Goal: Task Accomplishment & Management: Manage account settings

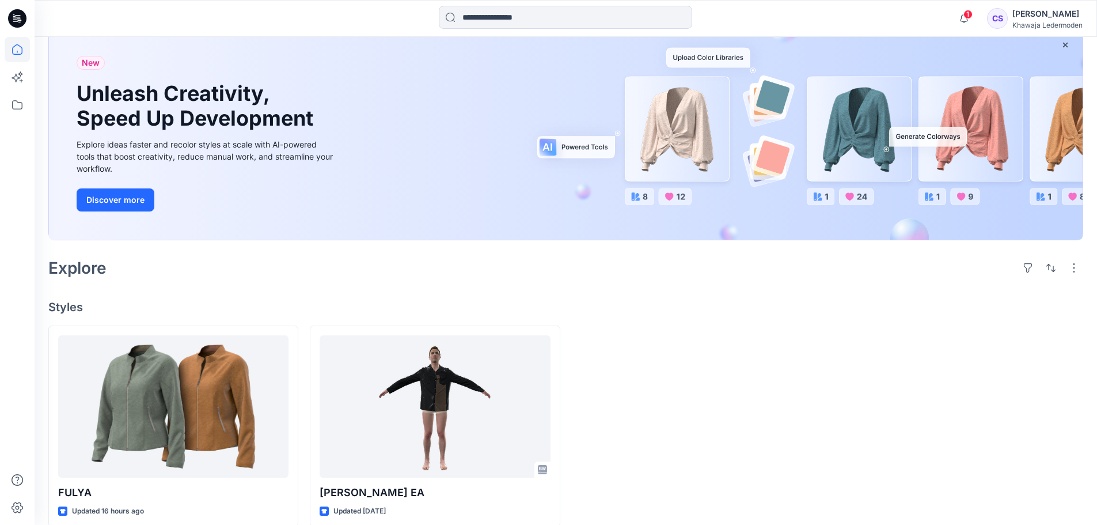
scroll to position [88, 0]
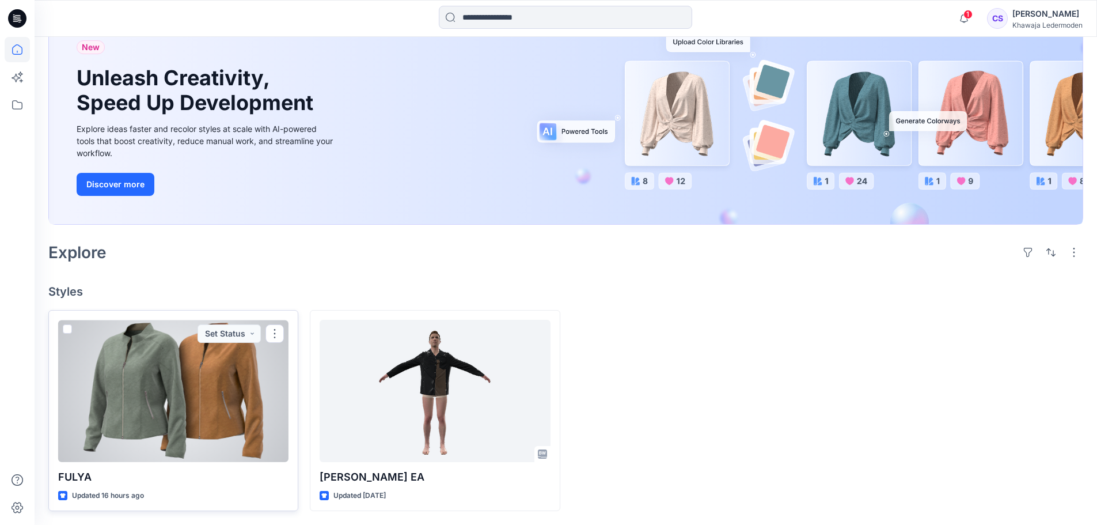
click at [200, 427] on div at bounding box center [173, 391] width 230 height 142
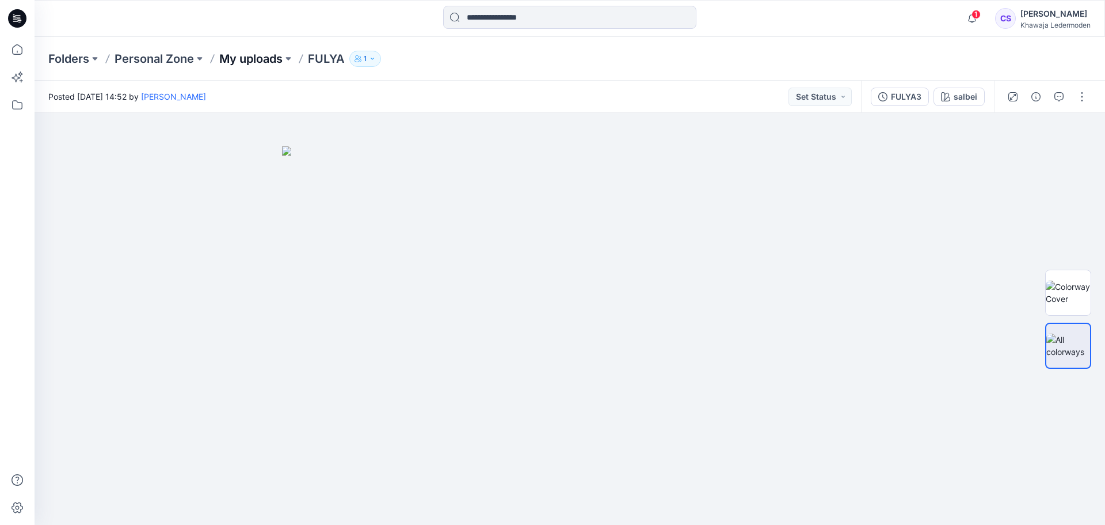
click at [280, 58] on p "My uploads" at bounding box center [250, 59] width 63 height 16
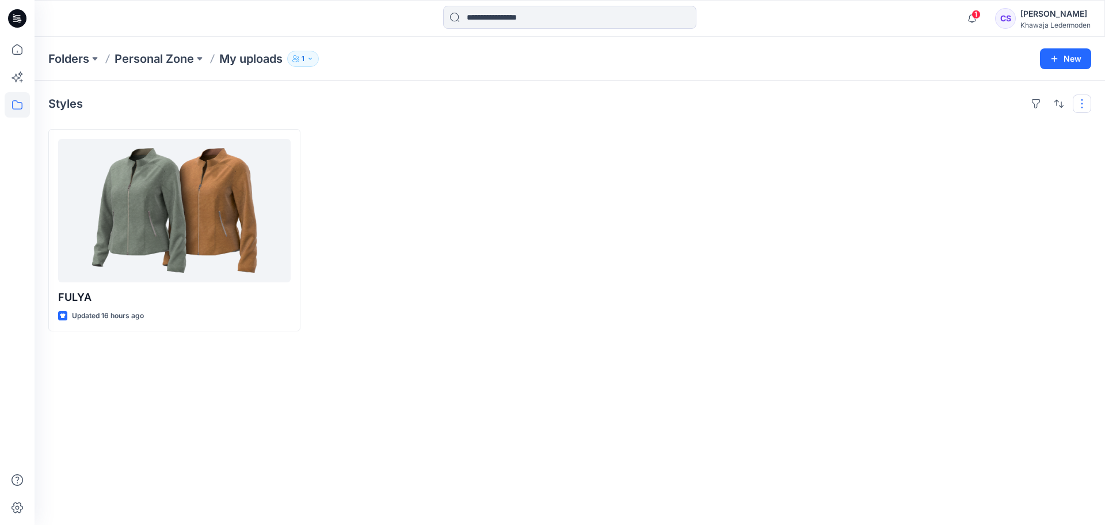
click at [1081, 102] on button "button" at bounding box center [1082, 103] width 18 height 18
click at [368, 146] on div at bounding box center [438, 230] width 252 height 202
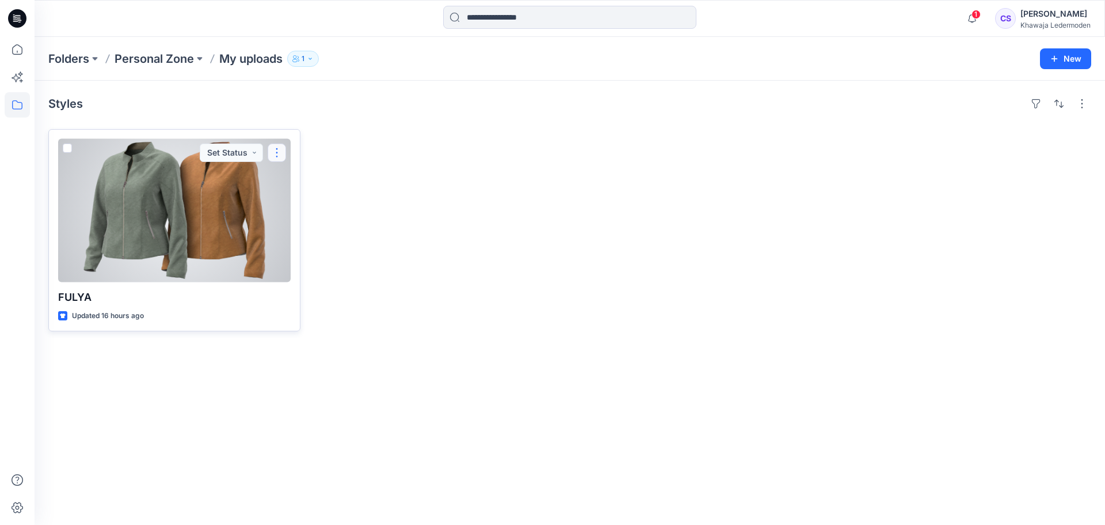
click at [272, 156] on button "button" at bounding box center [277, 152] width 18 height 18
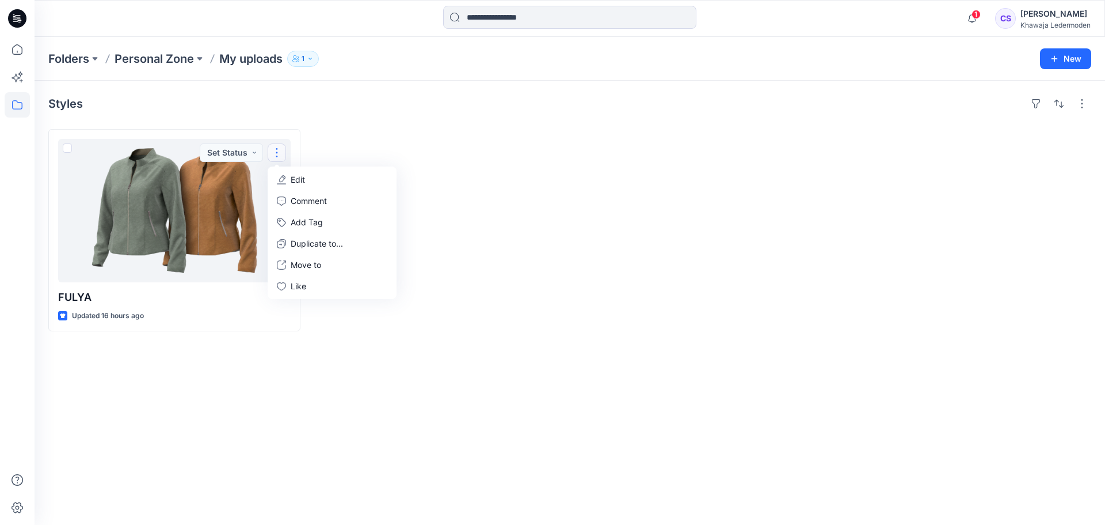
click at [305, 319] on div "FULYA Updated 16 hours ago Set Status Edit Comment Add Tag Duplicate to... Move…" at bounding box center [569, 230] width 1043 height 202
click at [74, 58] on p "Folders" at bounding box center [68, 59] width 41 height 16
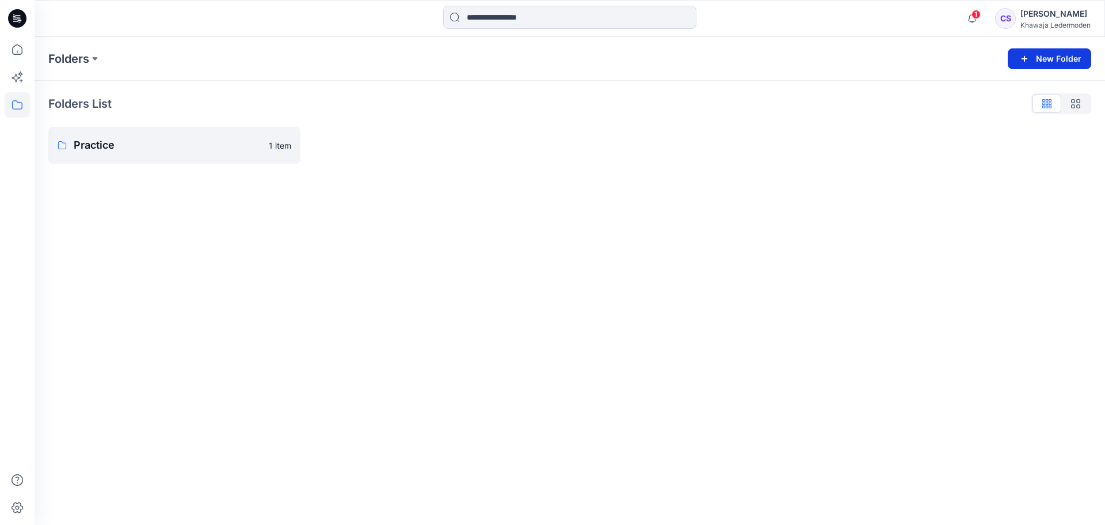
click at [1039, 63] on button "New Folder" at bounding box center [1049, 58] width 83 height 21
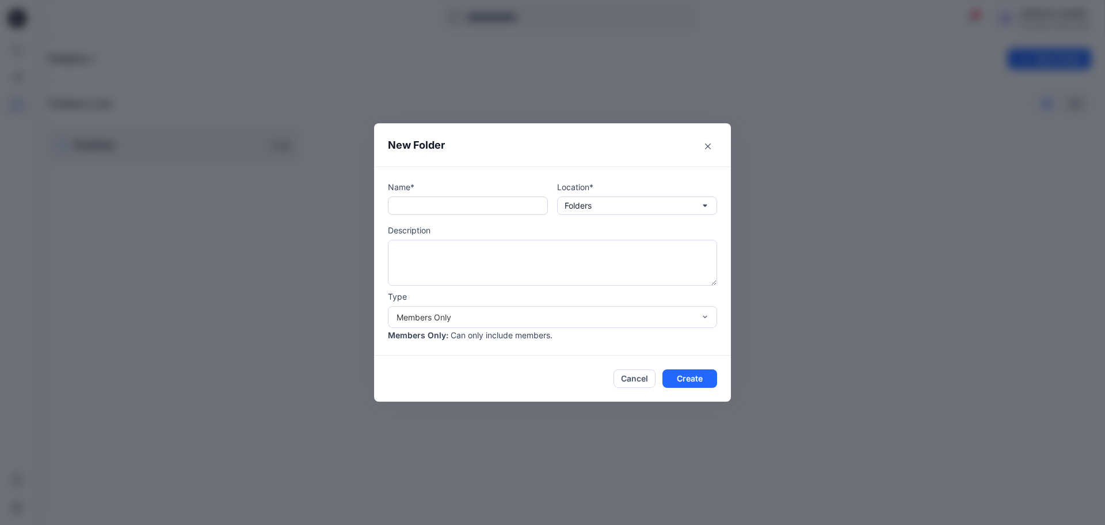
click at [427, 204] on input "text" at bounding box center [468, 205] width 160 height 18
type input "***"
type textarea "**********"
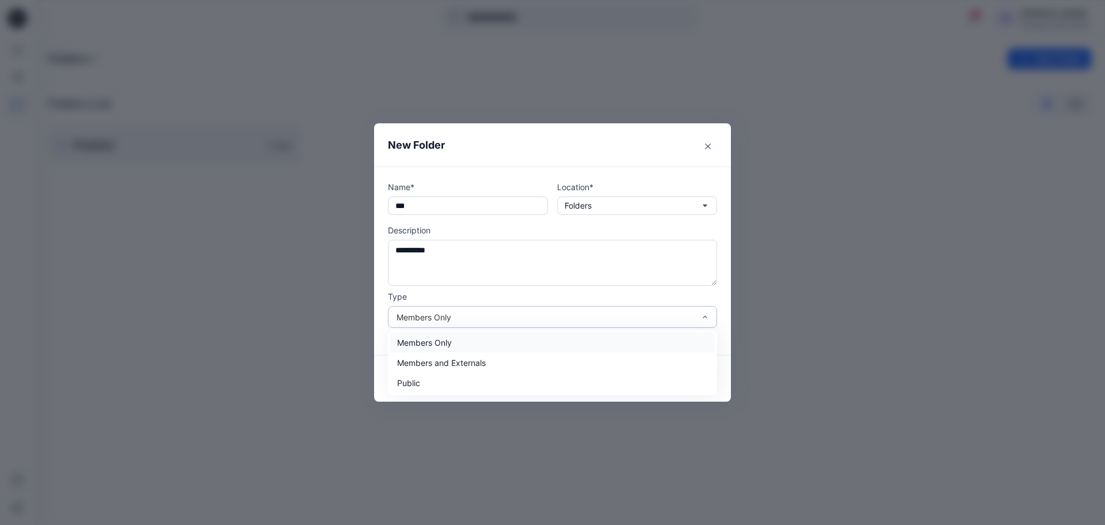
click at [659, 313] on div "Members Only" at bounding box center [546, 317] width 298 height 12
click at [690, 374] on button "Create" at bounding box center [690, 378] width 55 height 18
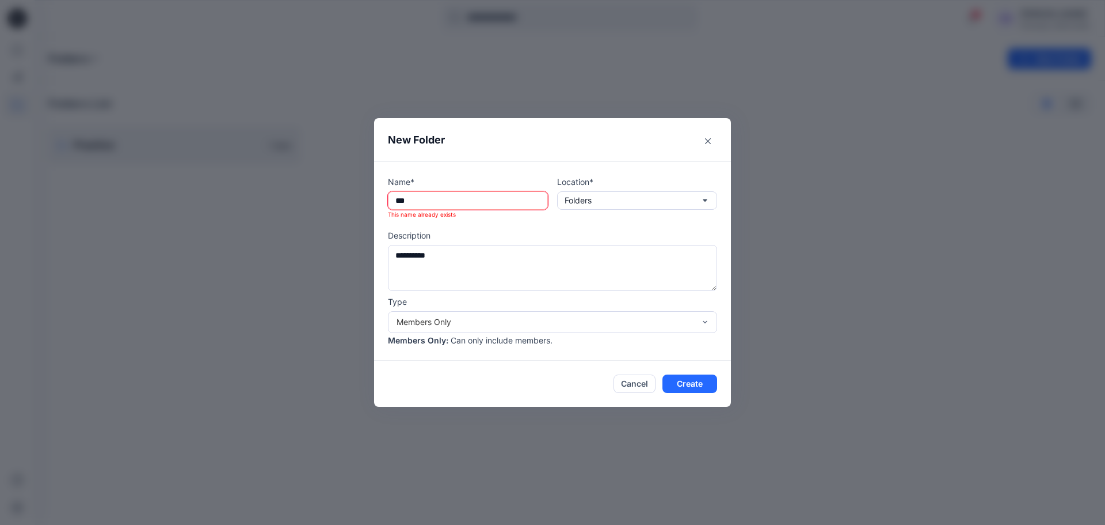
click at [487, 204] on input "***" at bounding box center [468, 200] width 160 height 18
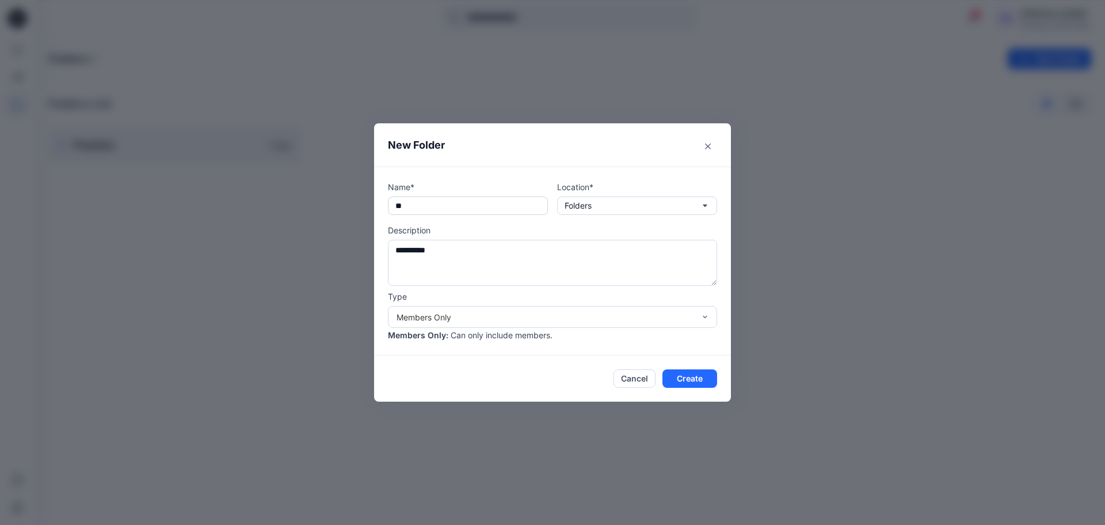
type input "*"
type input "*****"
click at [702, 385] on button "Create" at bounding box center [690, 378] width 55 height 18
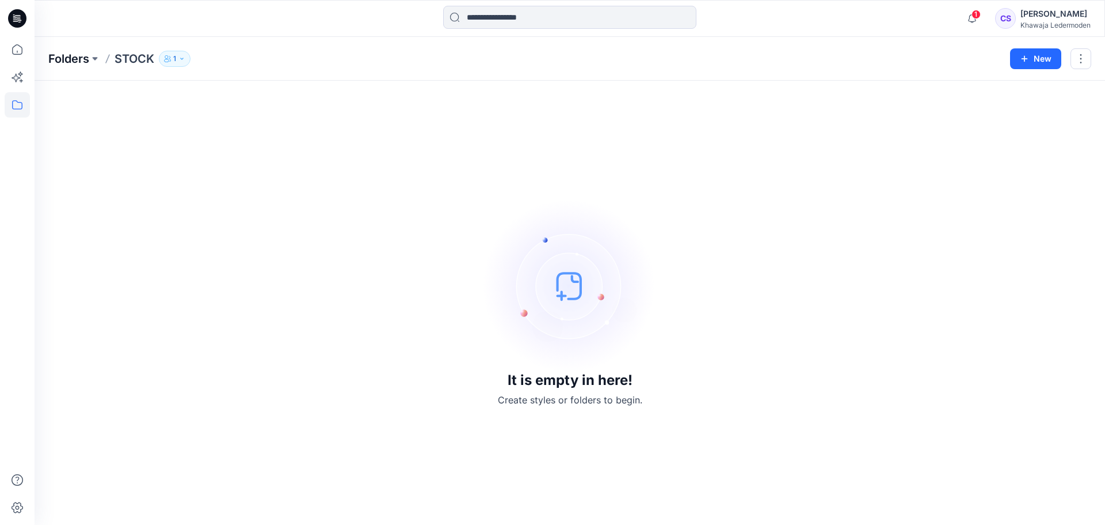
click at [62, 63] on p "Folders" at bounding box center [68, 59] width 41 height 16
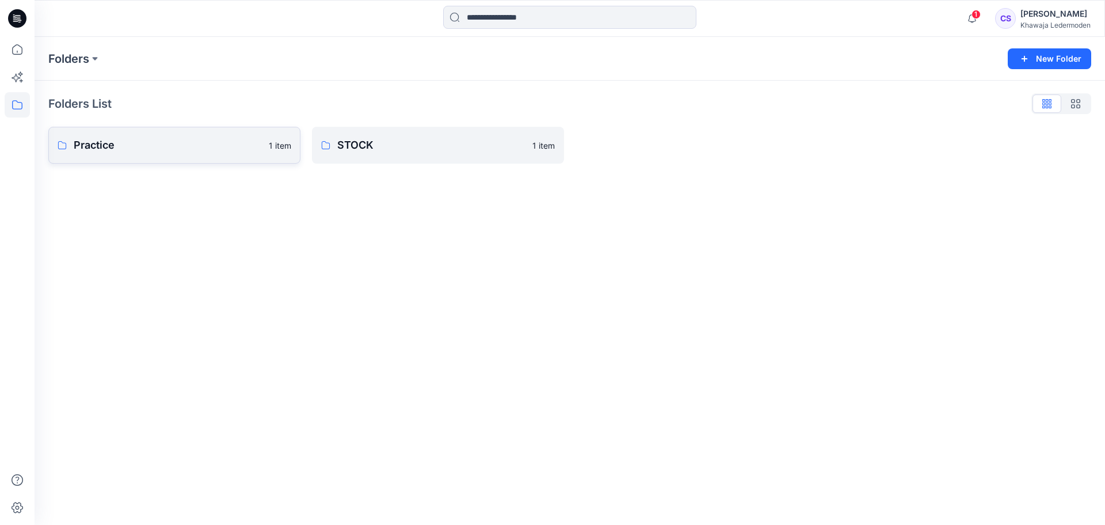
click at [144, 138] on p "Practice" at bounding box center [168, 145] width 188 height 16
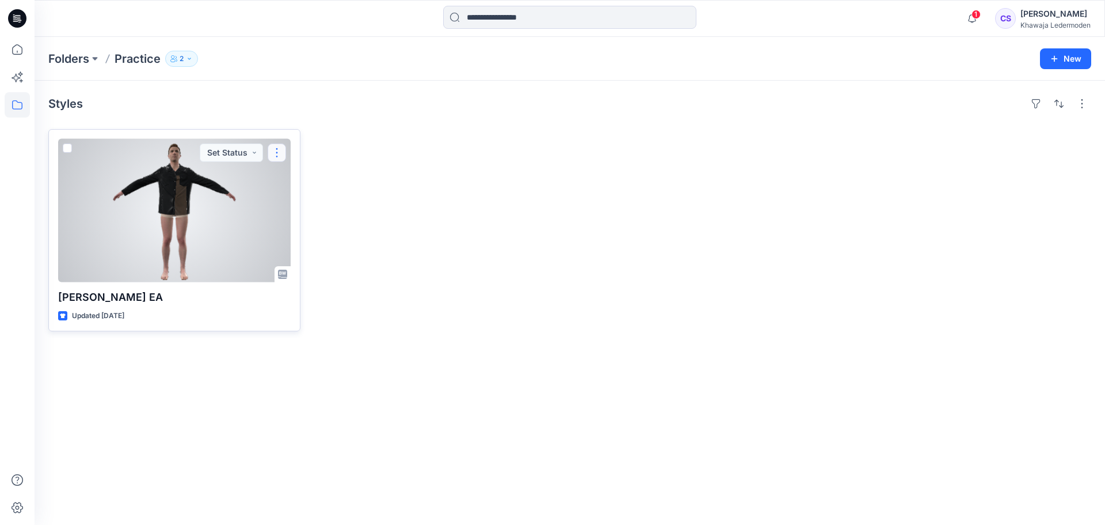
click at [276, 154] on button "button" at bounding box center [277, 152] width 18 height 18
click at [210, 294] on p "[PERSON_NAME] EA" at bounding box center [174, 297] width 233 height 16
drag, startPoint x: 230, startPoint y: 202, endPoint x: 1086, endPoint y: 102, distance: 861.4
click at [1086, 102] on button "button" at bounding box center [1082, 103] width 18 height 18
click at [66, 151] on span at bounding box center [67, 147] width 9 height 9
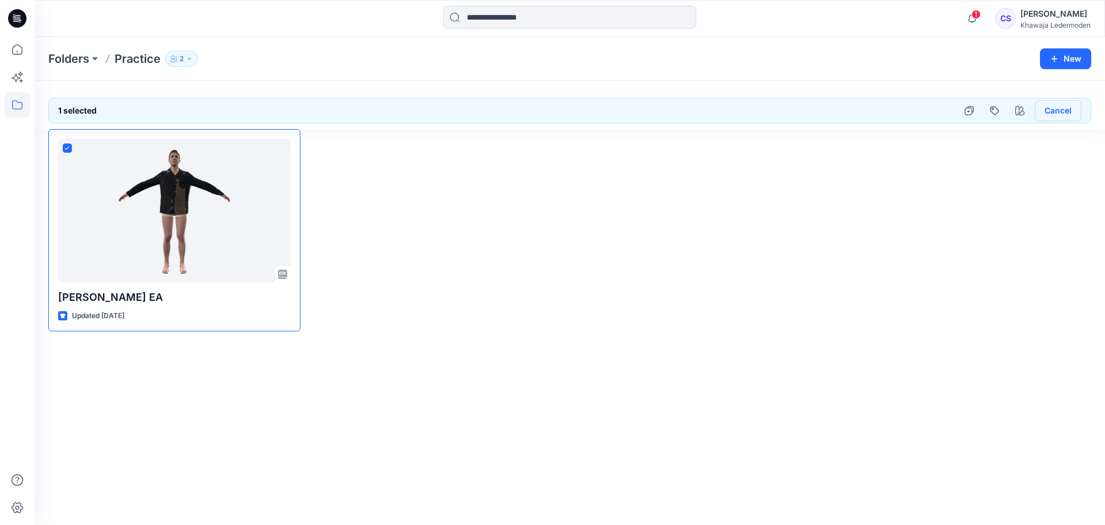
click at [1074, 107] on button "Cancel" at bounding box center [1058, 110] width 47 height 21
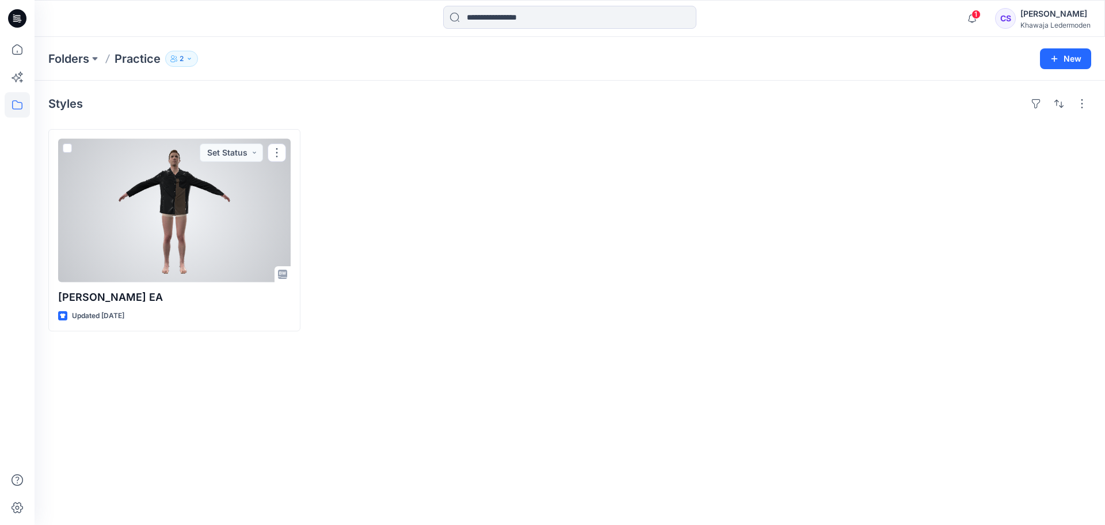
drag, startPoint x: 181, startPoint y: 207, endPoint x: 170, endPoint y: 193, distance: 17.6
click at [181, 206] on div at bounding box center [174, 210] width 233 height 143
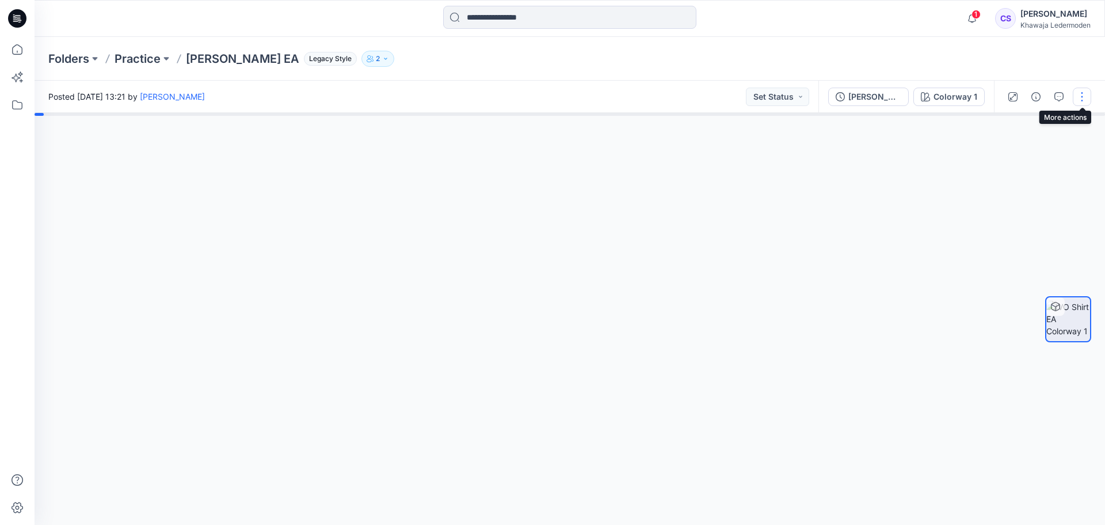
click at [1085, 99] on button "button" at bounding box center [1082, 97] width 18 height 18
click at [879, 185] on div at bounding box center [570, 319] width 1071 height 412
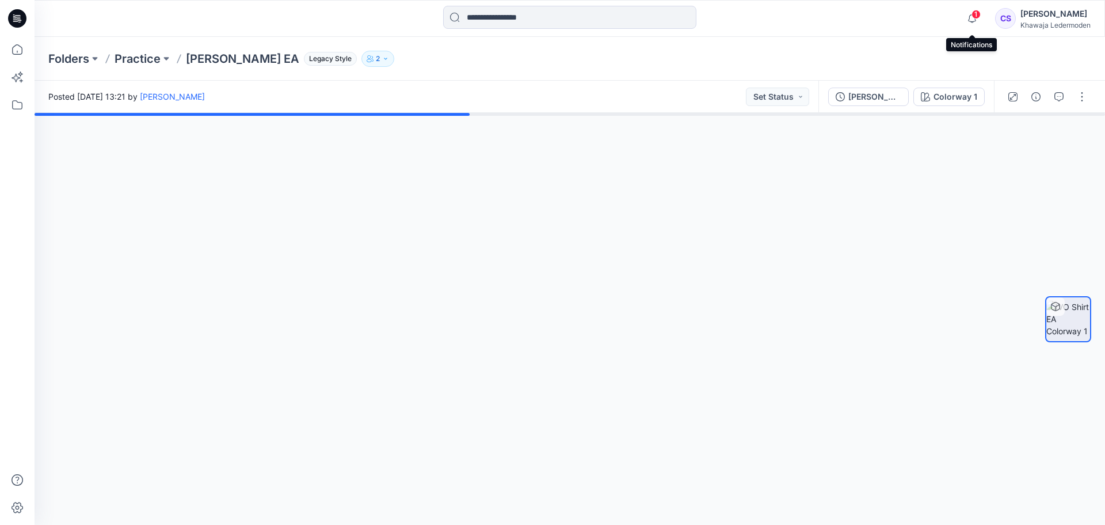
click at [979, 15] on span "1" at bounding box center [976, 14] width 9 height 9
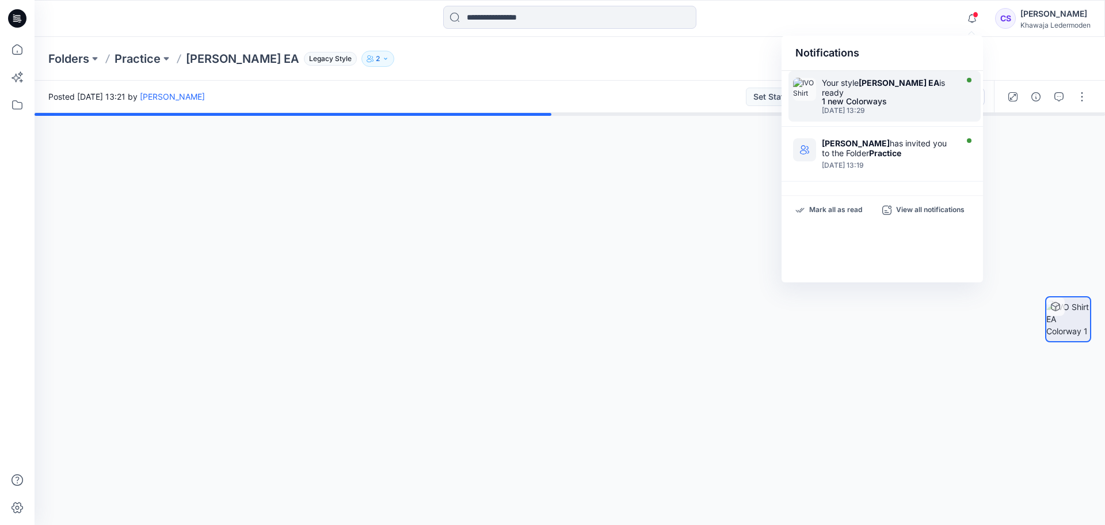
click at [941, 84] on div "Your style [PERSON_NAME] EA is ready" at bounding box center [888, 88] width 132 height 20
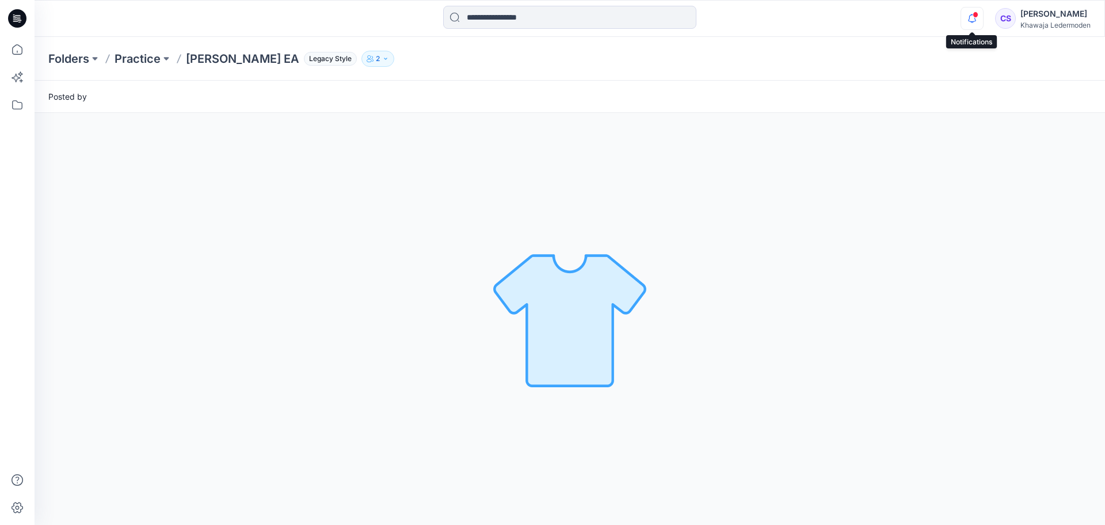
click at [970, 25] on icon "button" at bounding box center [973, 18] width 22 height 23
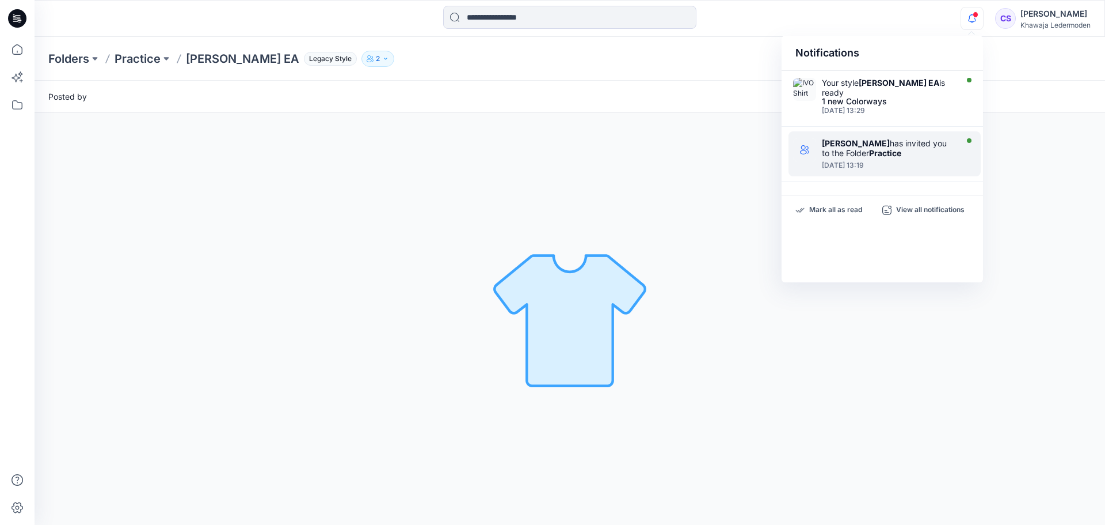
click at [919, 138] on div "[PERSON_NAME] has invited you to the Folder Practice" at bounding box center [888, 148] width 132 height 20
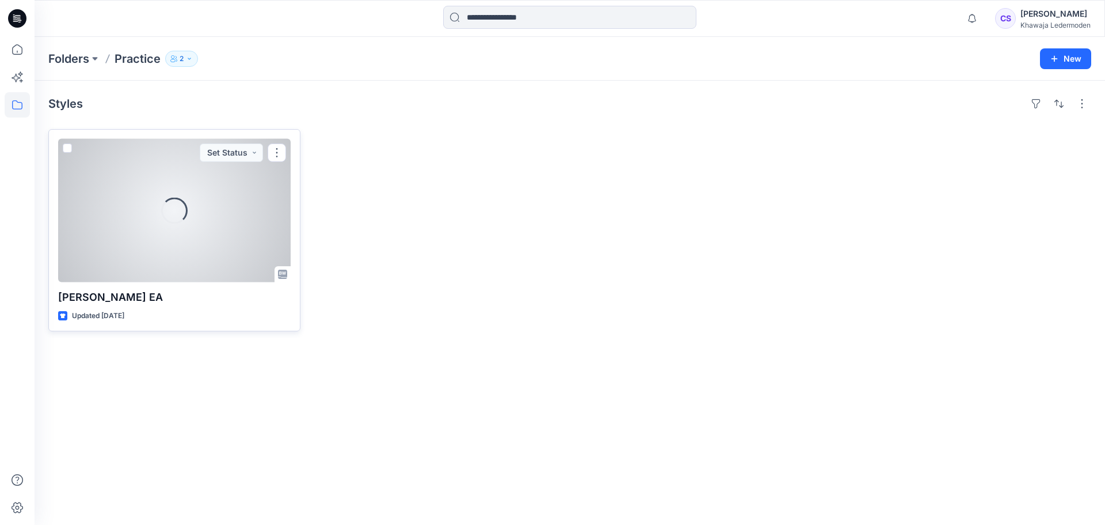
click at [212, 242] on div "Loading..." at bounding box center [174, 210] width 233 height 143
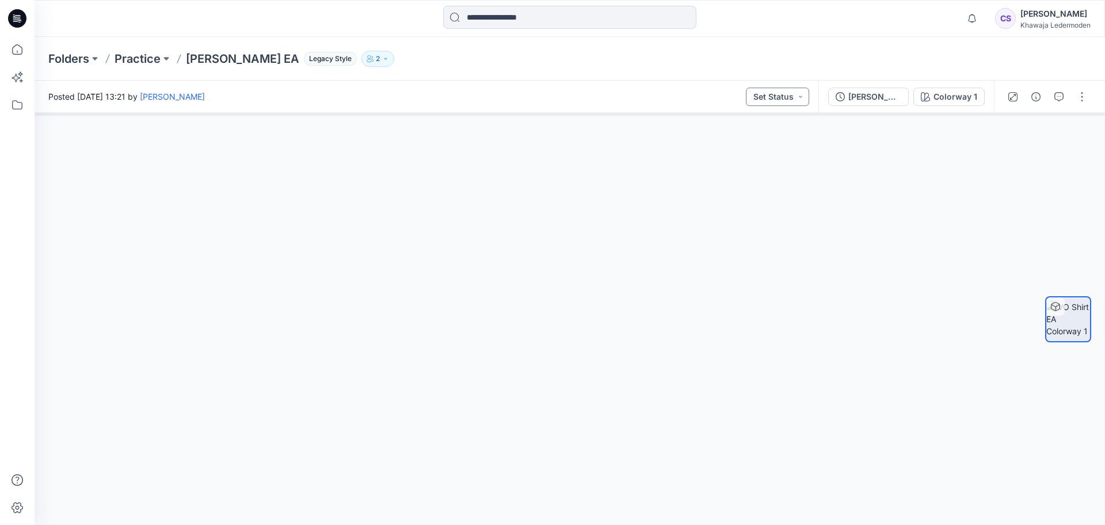
click at [772, 101] on button "Set Status" at bounding box center [777, 97] width 63 height 18
click at [1078, 93] on button "button" at bounding box center [1082, 97] width 18 height 18
click at [978, 453] on div at bounding box center [570, 319] width 1071 height 412
click at [1070, 329] on img at bounding box center [1069, 319] width 44 height 36
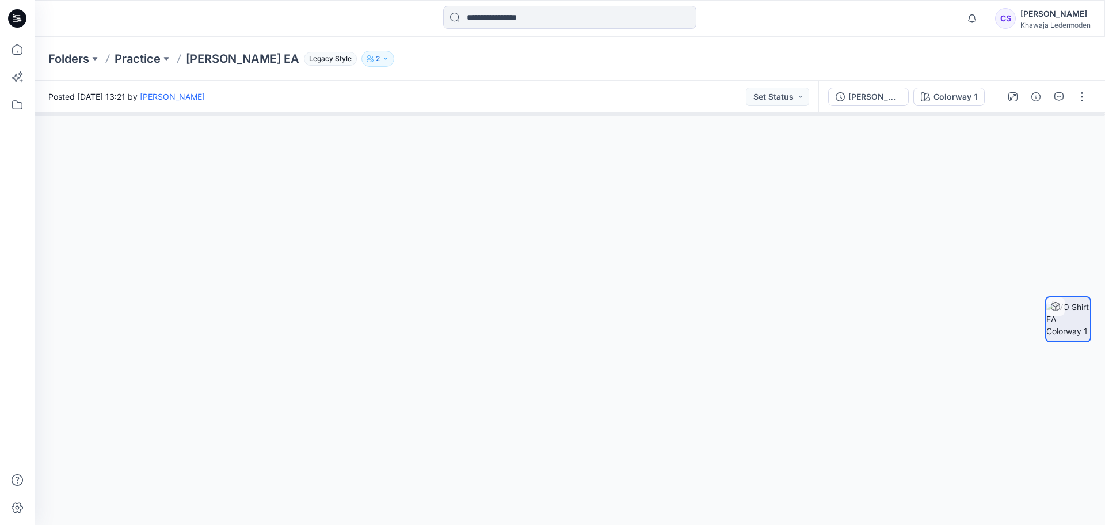
click at [1052, 303] on icon at bounding box center [1055, 306] width 9 height 9
click at [1082, 96] on button "button" at bounding box center [1082, 97] width 18 height 18
click at [1032, 123] on button "Edit" at bounding box center [1034, 123] width 106 height 21
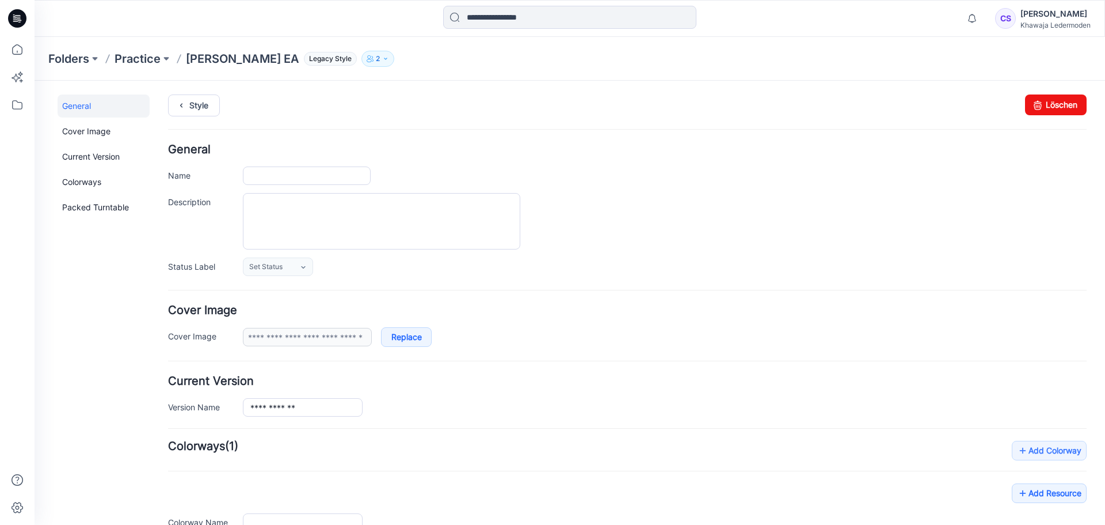
type input "**********"
drag, startPoint x: 602, startPoint y: 119, endPoint x: 1039, endPoint y: 104, distance: 437.3
click at [1039, 104] on link "Löschen" at bounding box center [1056, 104] width 62 height 21
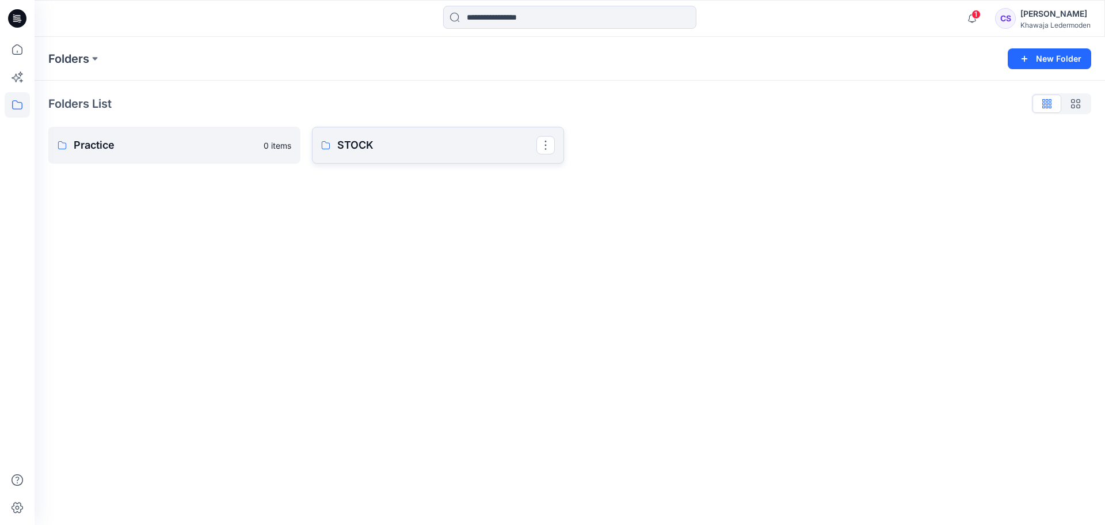
click at [435, 148] on p "STOCK" at bounding box center [436, 145] width 199 height 16
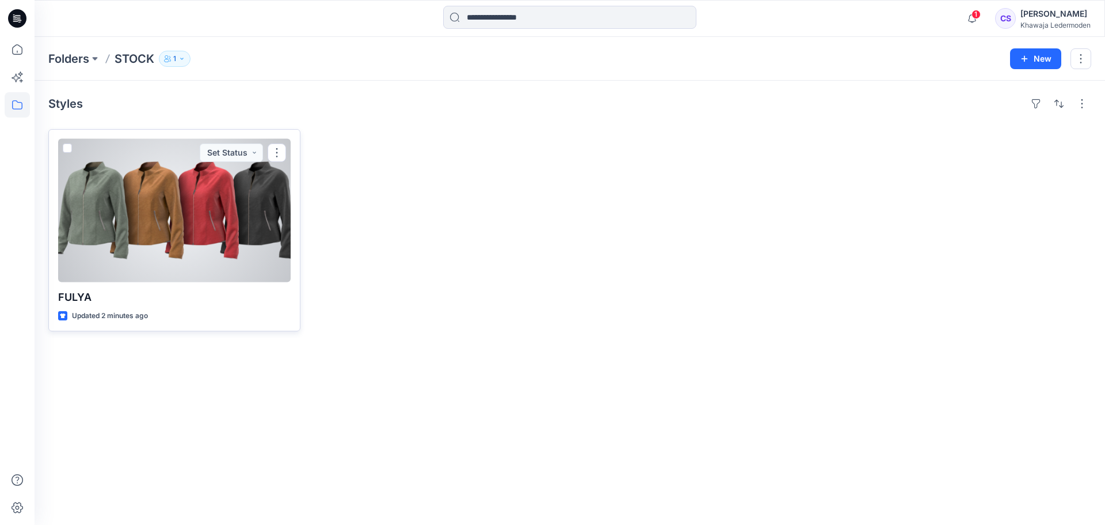
click at [134, 196] on div at bounding box center [174, 210] width 233 height 143
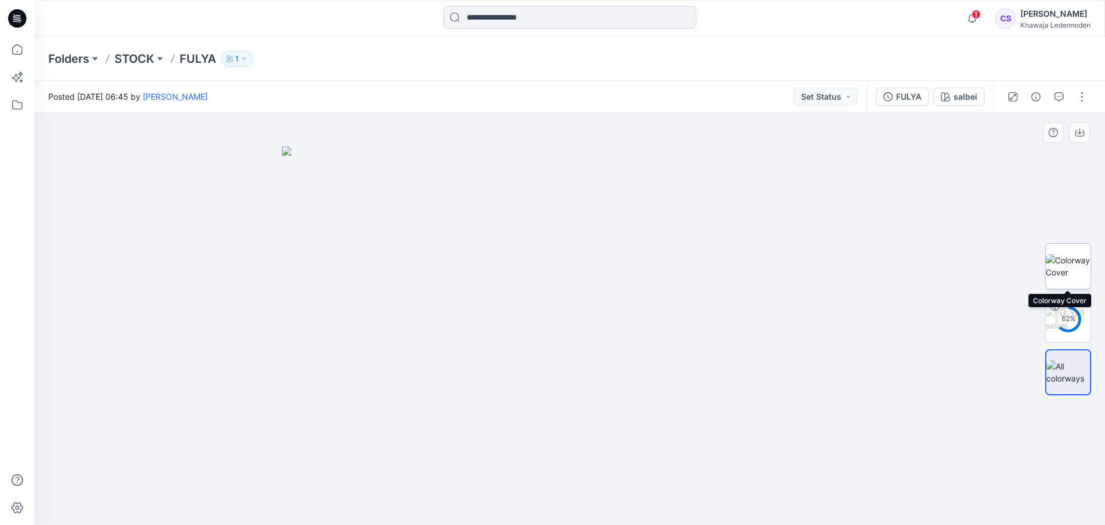
click at [1071, 267] on img at bounding box center [1068, 266] width 45 height 24
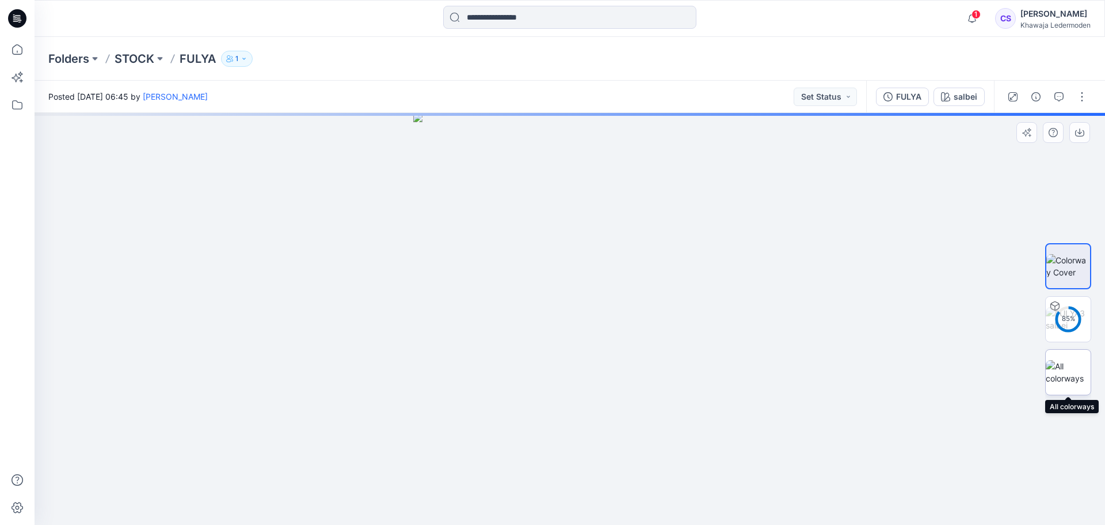
click at [1080, 378] on img at bounding box center [1068, 372] width 45 height 24
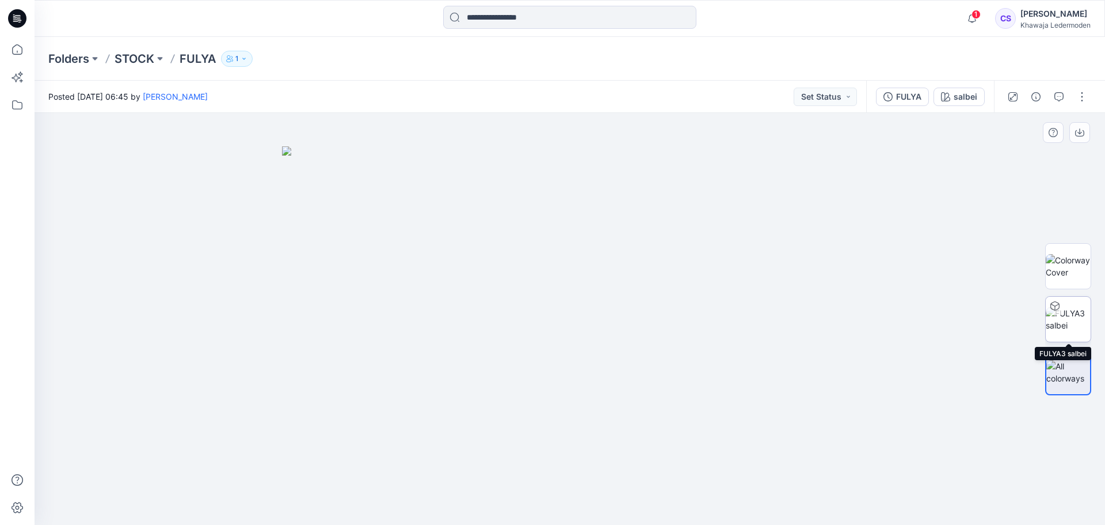
click at [1068, 315] on img at bounding box center [1068, 319] width 45 height 24
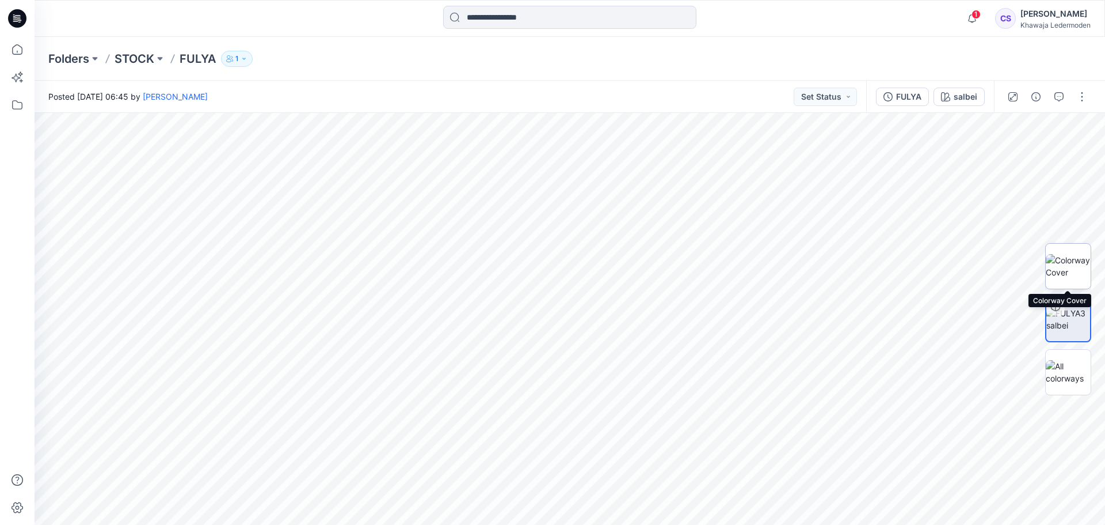
click at [1074, 273] on img at bounding box center [1068, 266] width 45 height 24
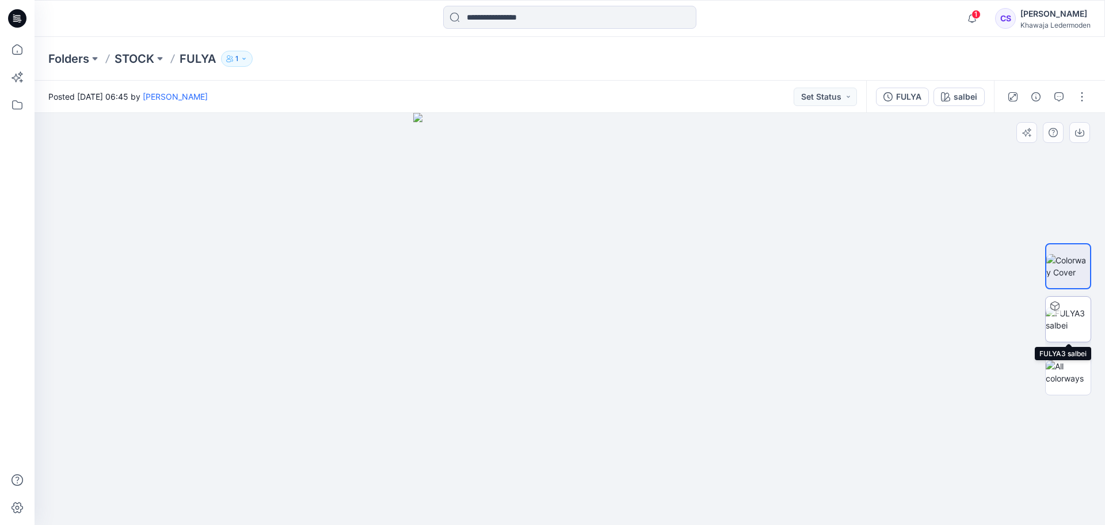
click at [1078, 331] on img at bounding box center [1068, 319] width 45 height 24
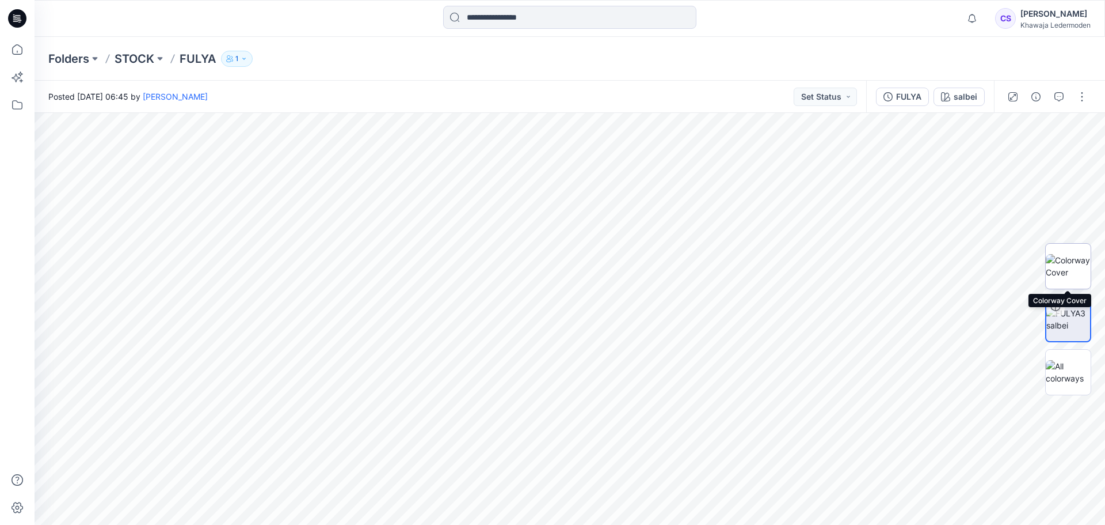
click at [1061, 275] on img at bounding box center [1068, 266] width 45 height 24
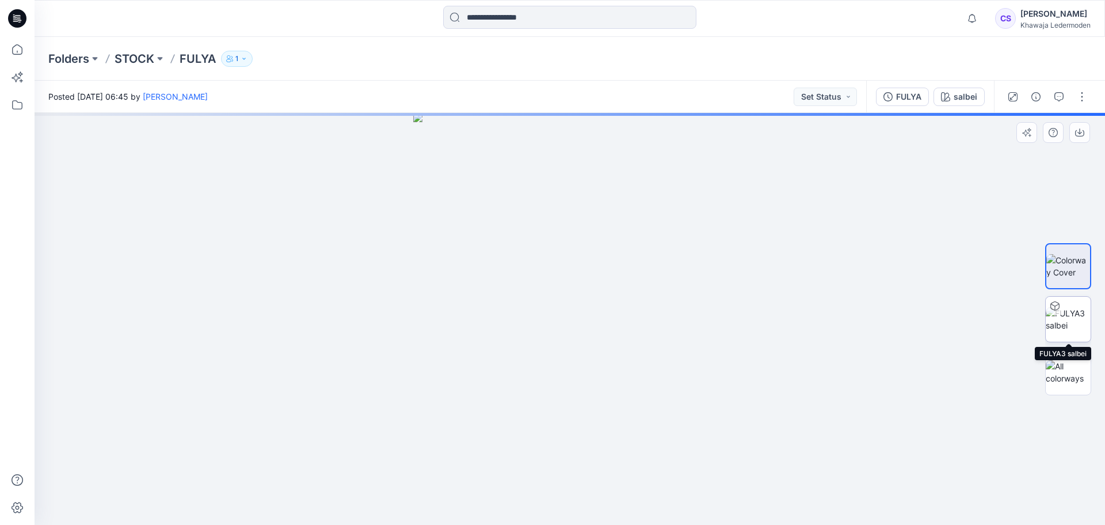
click at [1064, 314] on img at bounding box center [1068, 319] width 45 height 24
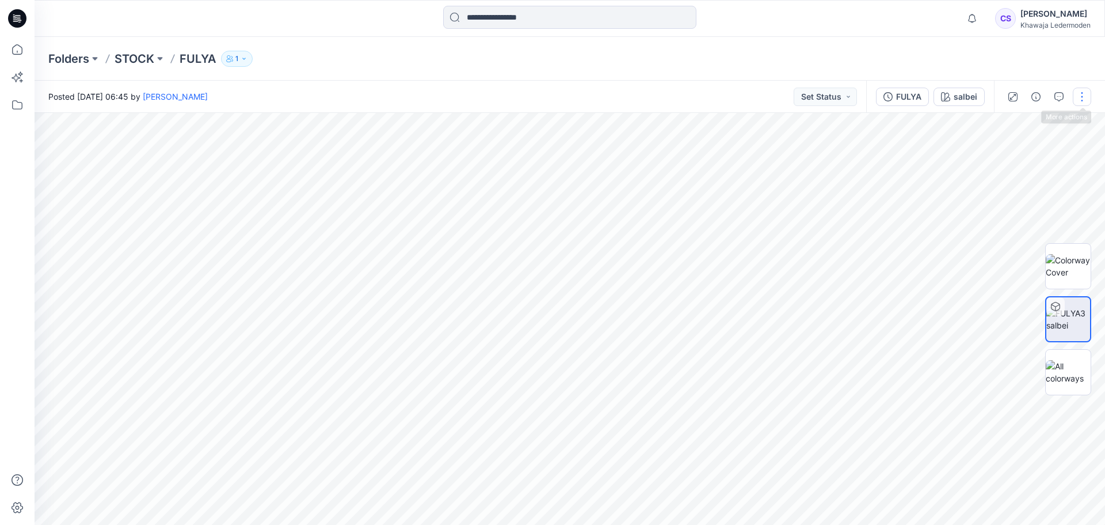
click at [1074, 93] on button "button" at bounding box center [1082, 97] width 18 height 18
click at [135, 55] on p "STOCK" at bounding box center [135, 59] width 40 height 16
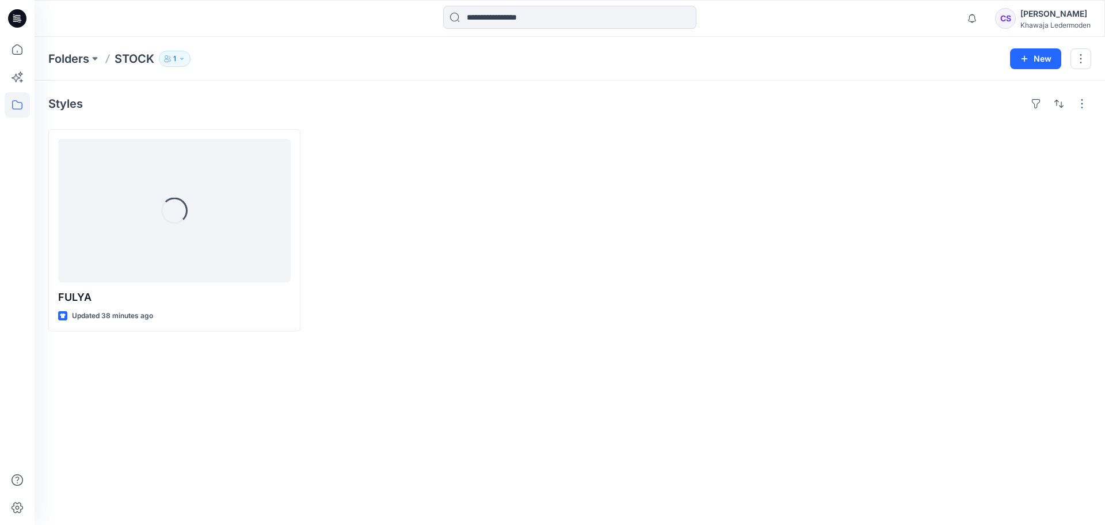
click at [178, 55] on button "1" at bounding box center [175, 59] width 32 height 16
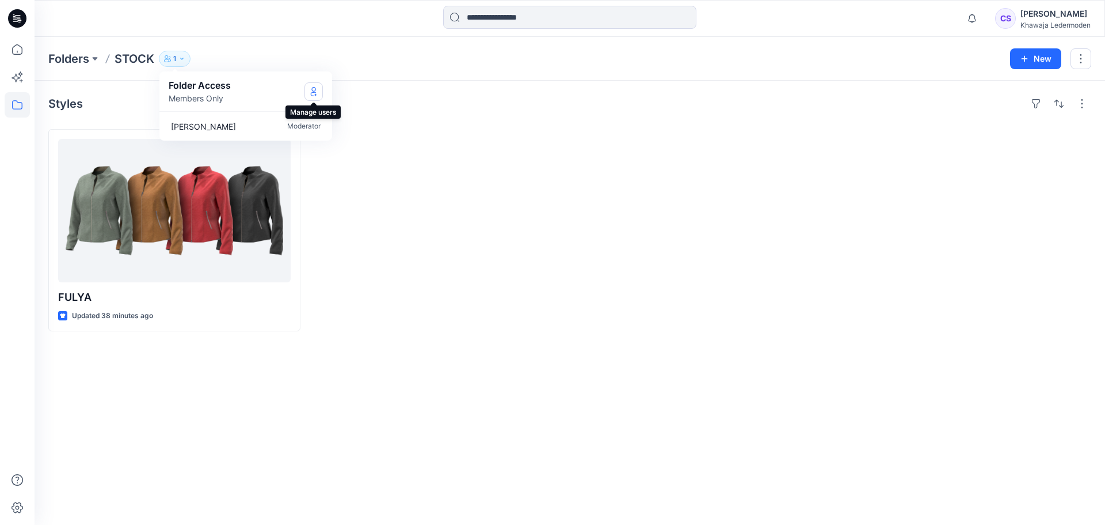
click at [309, 93] on icon "Manage Users" at bounding box center [313, 91] width 9 height 9
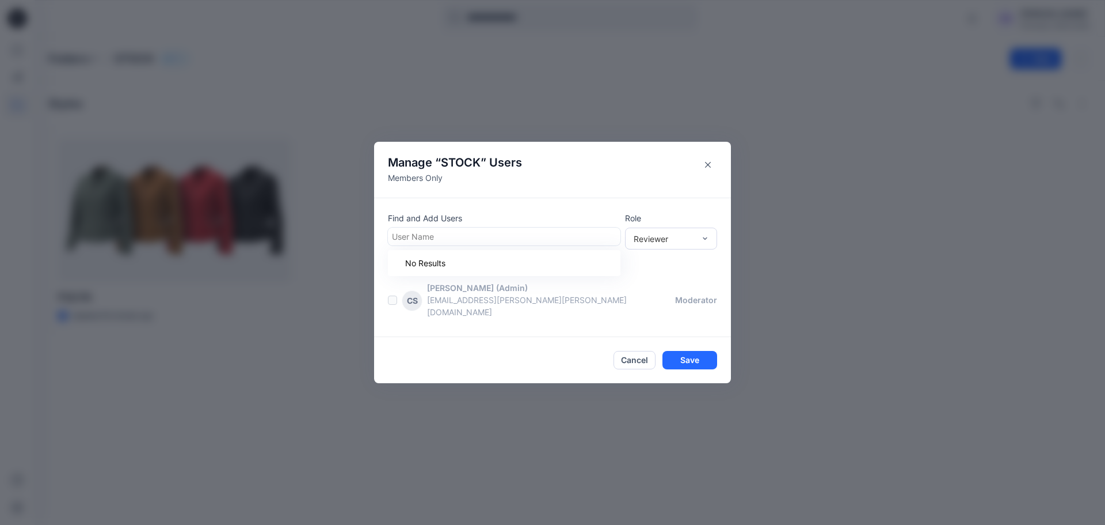
click at [473, 240] on div at bounding box center [504, 236] width 225 height 14
type input "**"
type input "*"
click at [690, 359] on button "Save" at bounding box center [690, 360] width 55 height 18
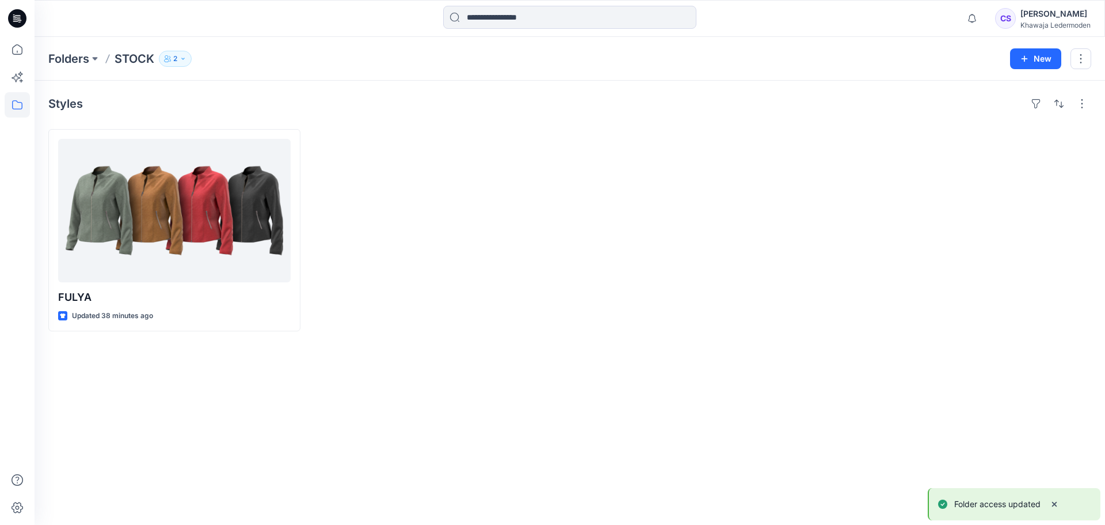
click at [175, 61] on p "2" at bounding box center [175, 58] width 4 height 13
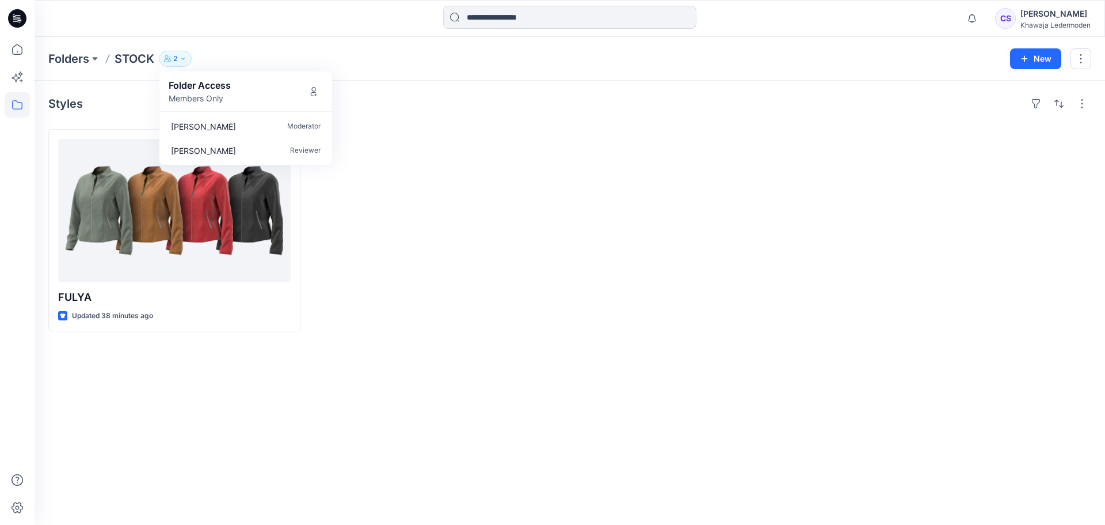
click at [175, 61] on p "2" at bounding box center [175, 58] width 4 height 13
click at [418, 208] on div at bounding box center [438, 230] width 252 height 202
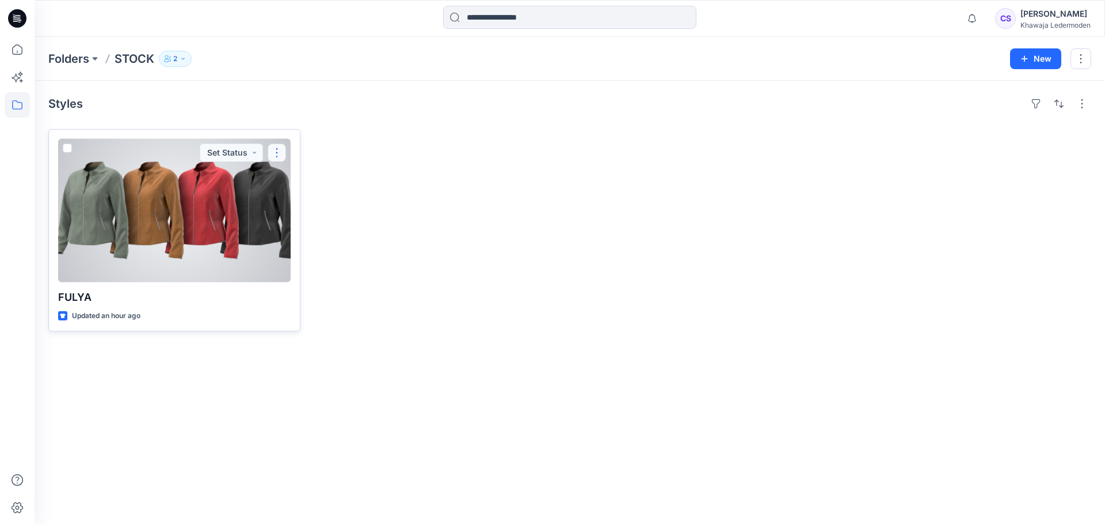
click at [275, 159] on button "button" at bounding box center [277, 152] width 18 height 18
click at [282, 160] on button "button" at bounding box center [277, 152] width 18 height 18
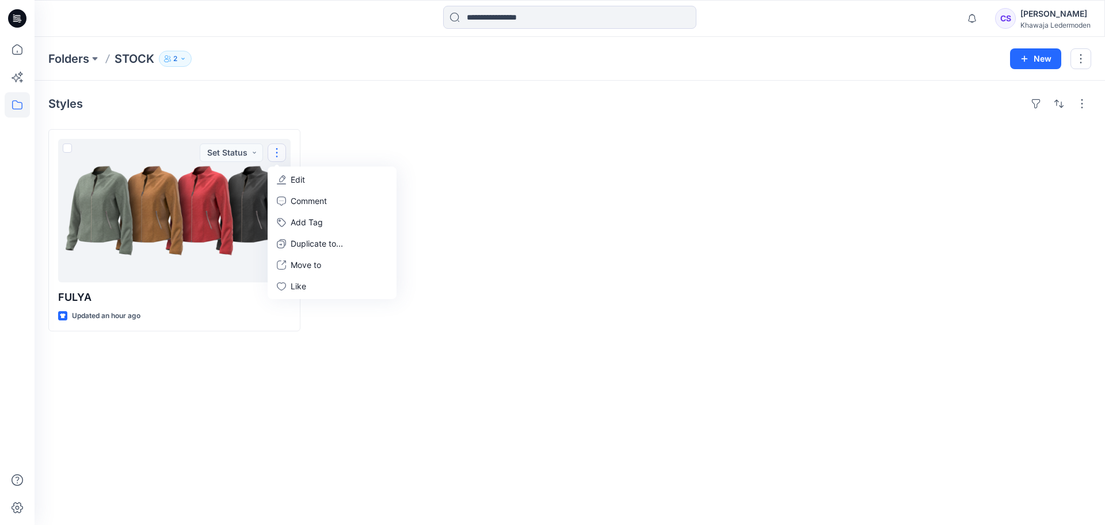
click at [397, 112] on div "Styles" at bounding box center [569, 103] width 1043 height 18
click at [17, 48] on icon at bounding box center [17, 49] width 25 height 25
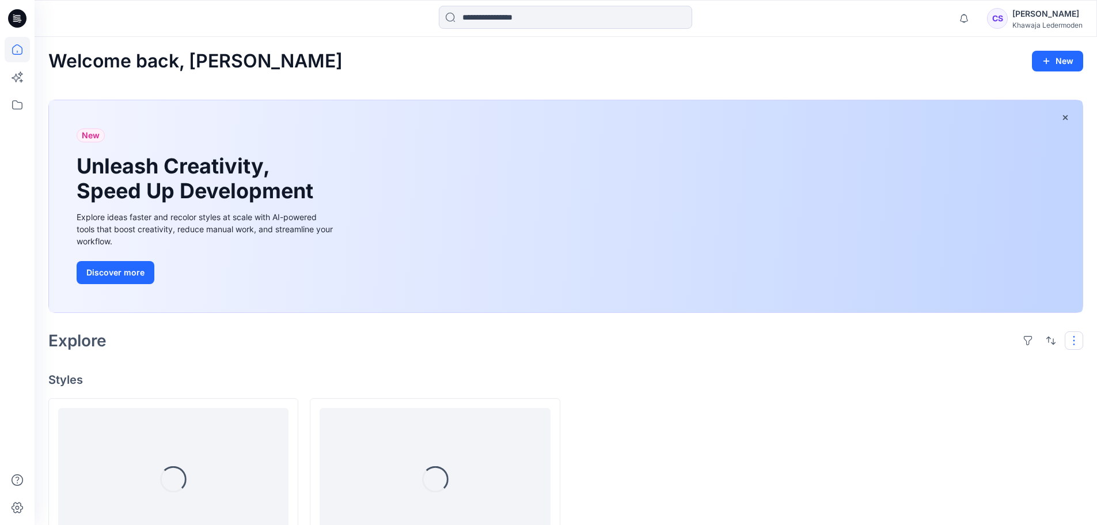
click at [1075, 336] on button "button" at bounding box center [1074, 340] width 18 height 18
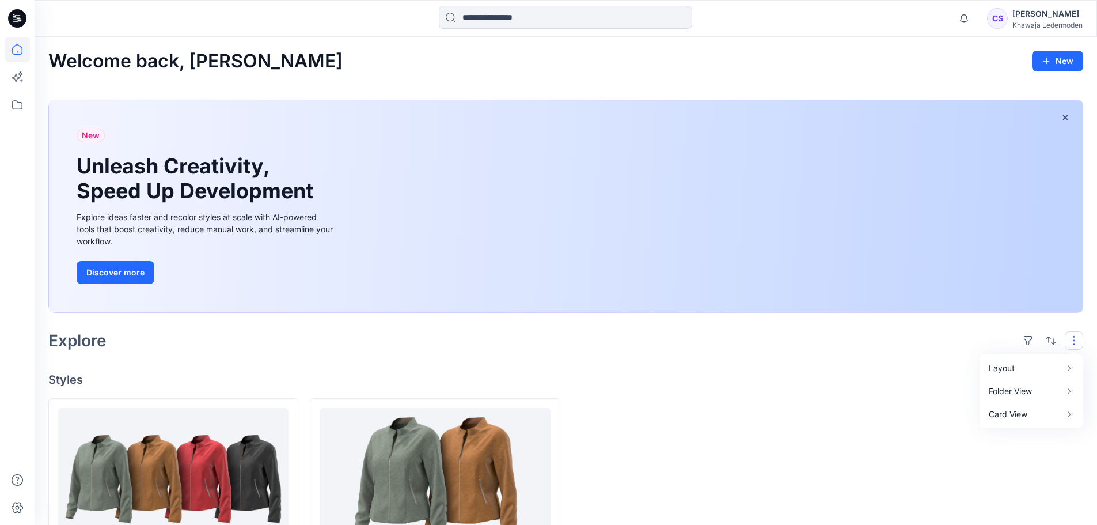
click at [1075, 336] on button "button" at bounding box center [1074, 340] width 18 height 18
click at [1032, 18] on div "[PERSON_NAME]" at bounding box center [1047, 14] width 70 height 14
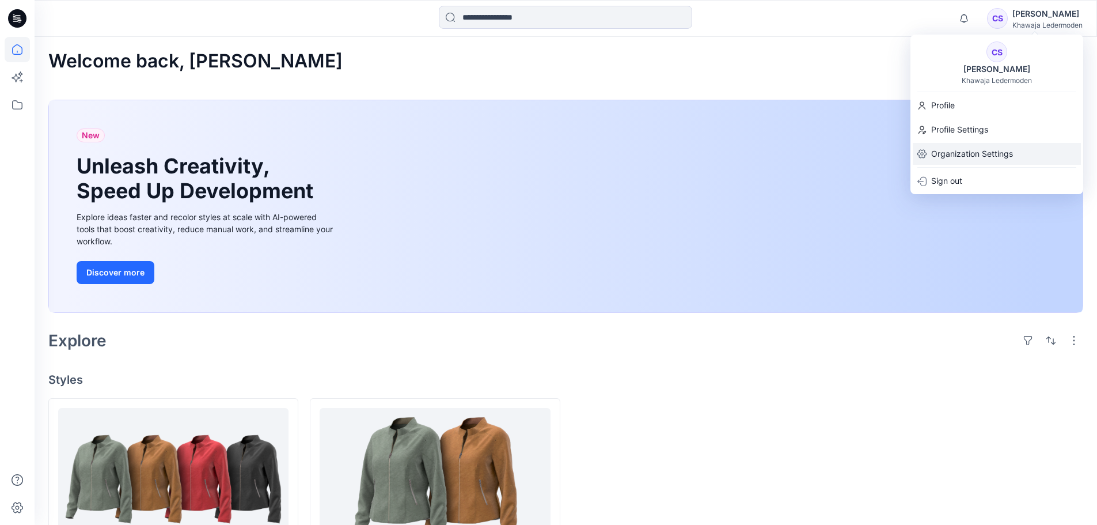
click at [982, 150] on p "Organization Settings" at bounding box center [972, 154] width 82 height 22
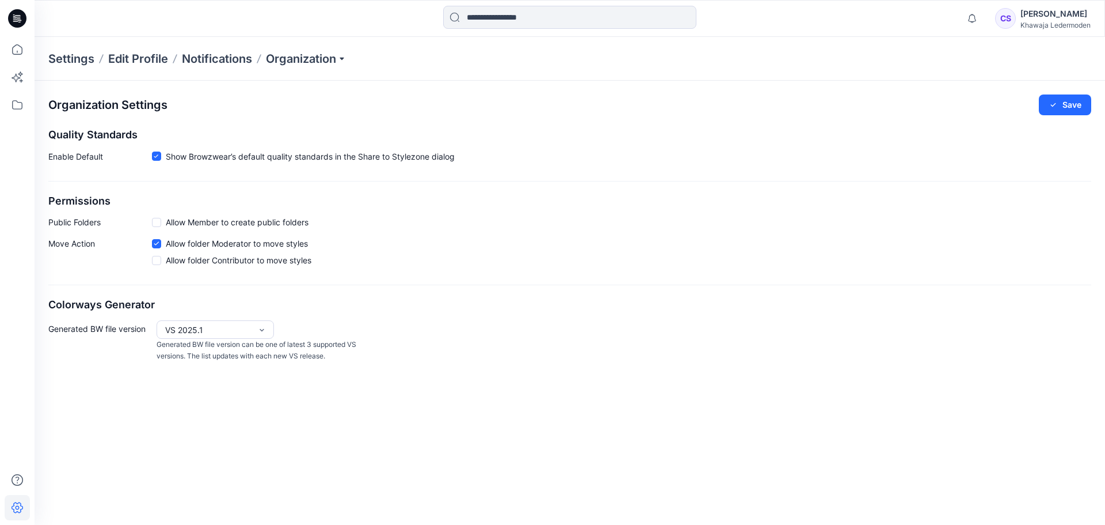
click at [158, 222] on span at bounding box center [156, 222] width 9 height 9
click at [157, 221] on icon at bounding box center [156, 222] width 5 height 4
click at [162, 224] on label "Allow Member to create public folders" at bounding box center [230, 222] width 157 height 12
click at [215, 327] on div "VS 2025.1" at bounding box center [208, 330] width 86 height 12
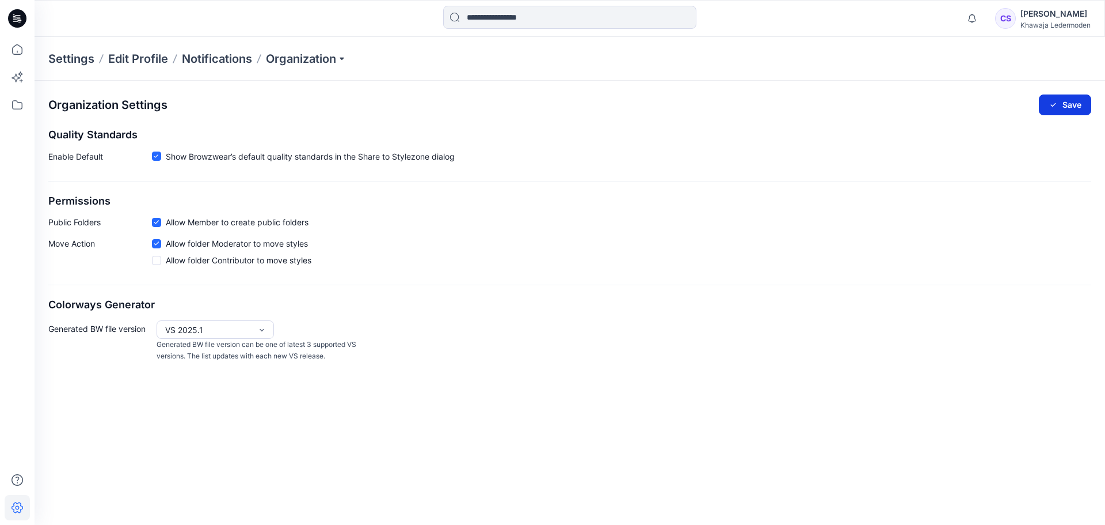
click at [1061, 103] on button "Save" at bounding box center [1065, 104] width 52 height 21
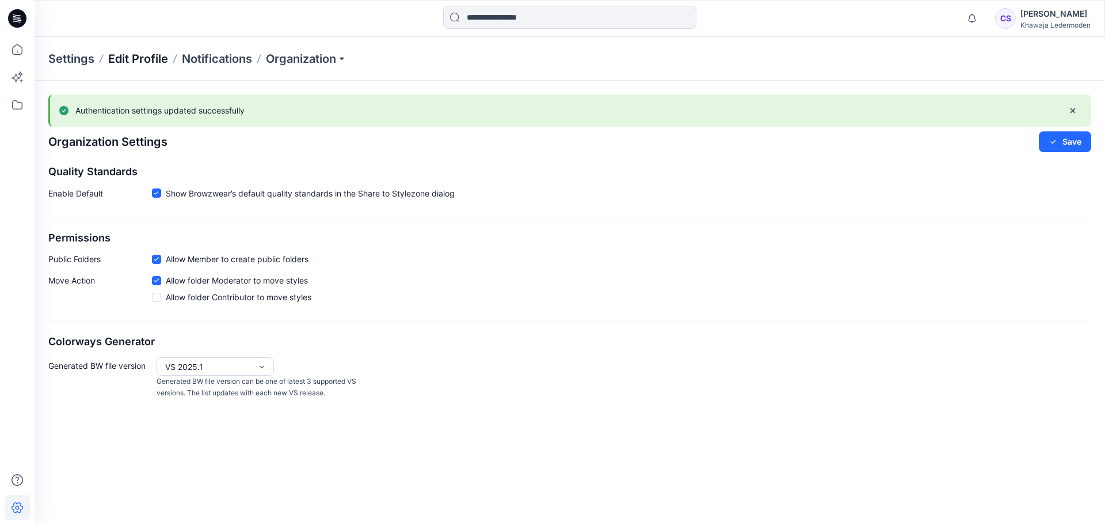
click at [143, 59] on p "Edit Profile" at bounding box center [138, 59] width 60 height 16
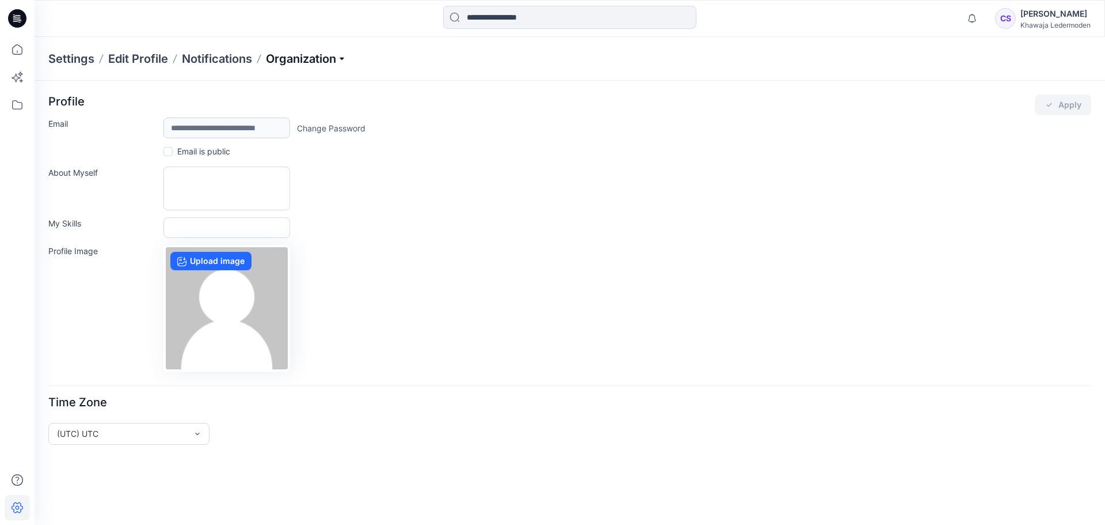
click at [313, 53] on p "Organization" at bounding box center [306, 59] width 81 height 16
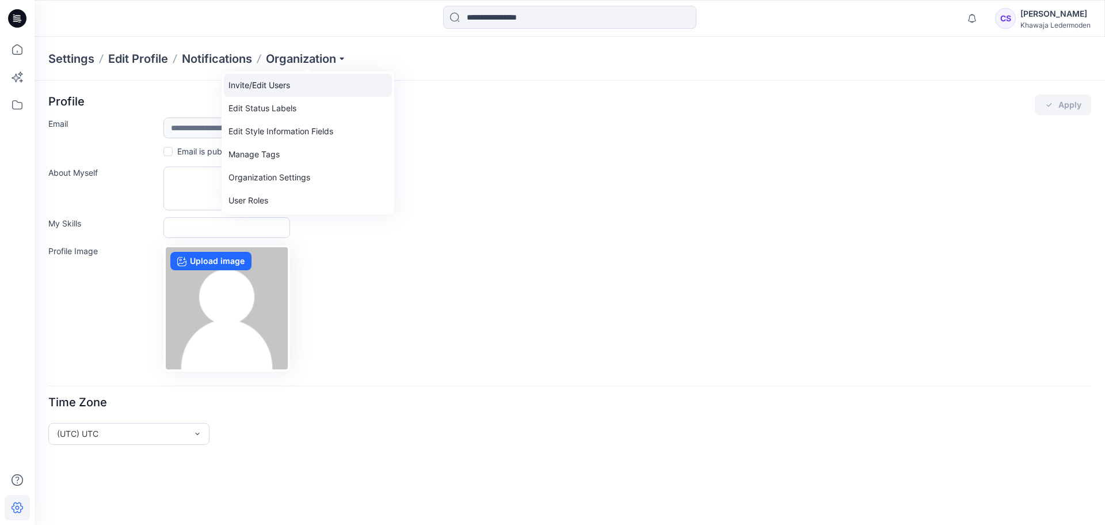
click at [303, 80] on link "Invite/Edit Users" at bounding box center [308, 85] width 168 height 23
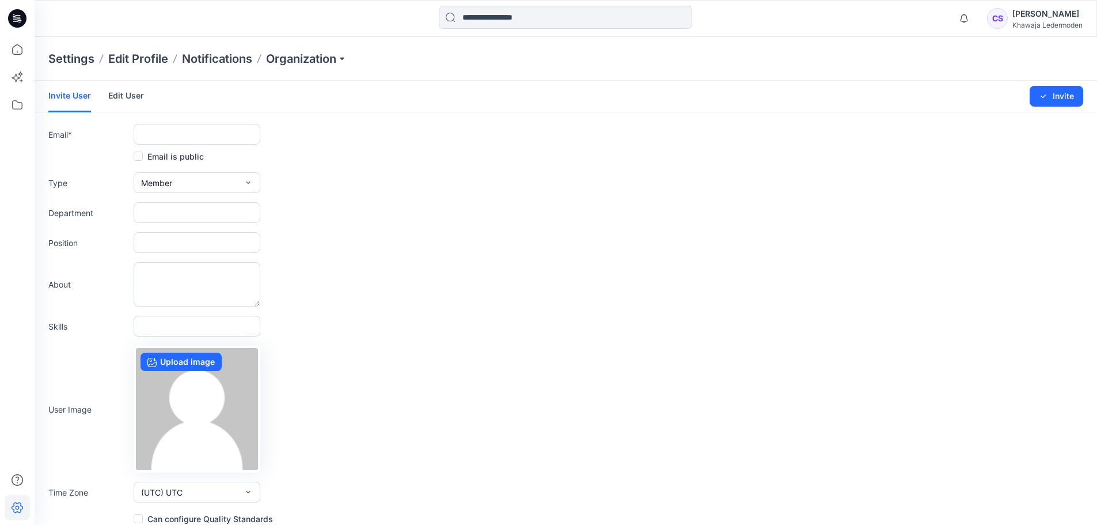
click at [133, 102] on link "Edit User" at bounding box center [126, 96] width 36 height 30
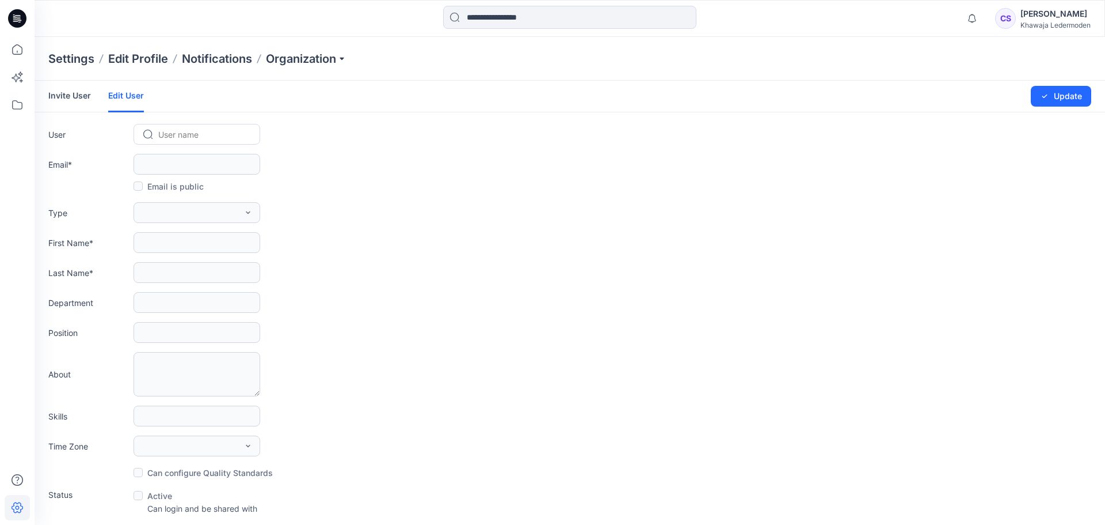
click at [214, 137] on div at bounding box center [203, 134] width 91 height 14
type input "**"
click at [204, 161] on span "Noemi Russo" at bounding box center [192, 159] width 65 height 12
type input "**********"
type input "*****"
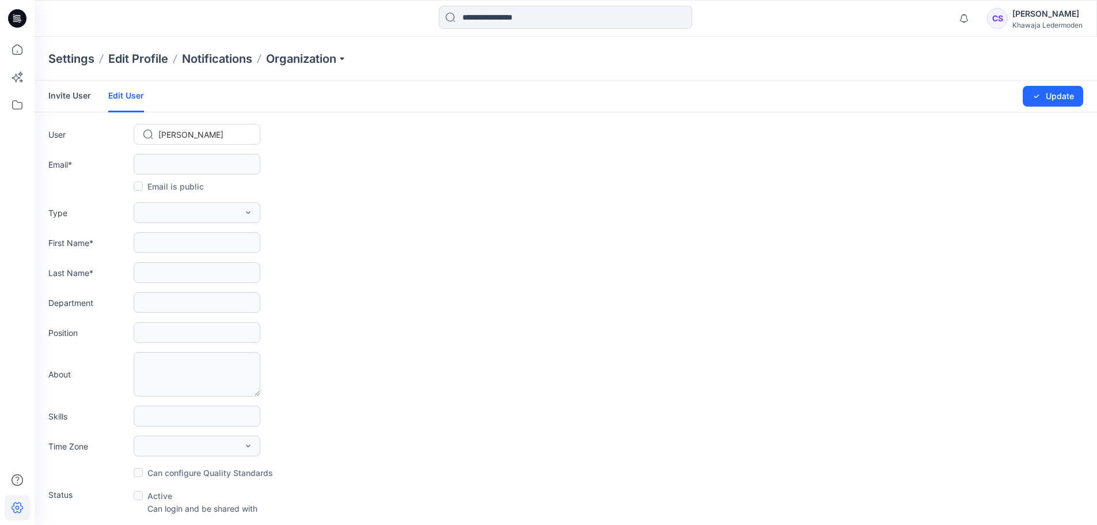
type input "*****"
click at [238, 217] on button "Member" at bounding box center [197, 212] width 127 height 21
click at [218, 261] on div "button" at bounding box center [208, 262] width 68 height 14
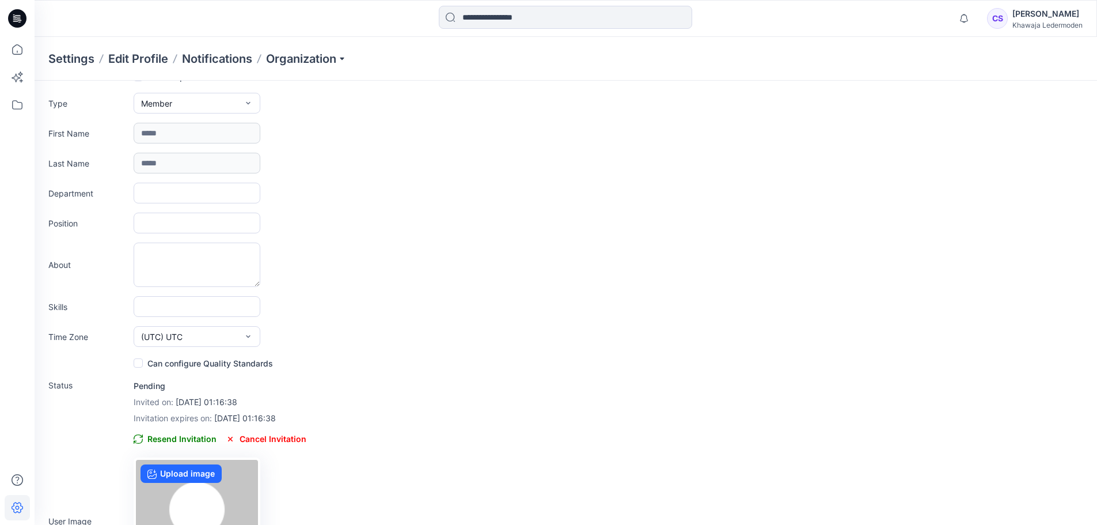
scroll to position [115, 0]
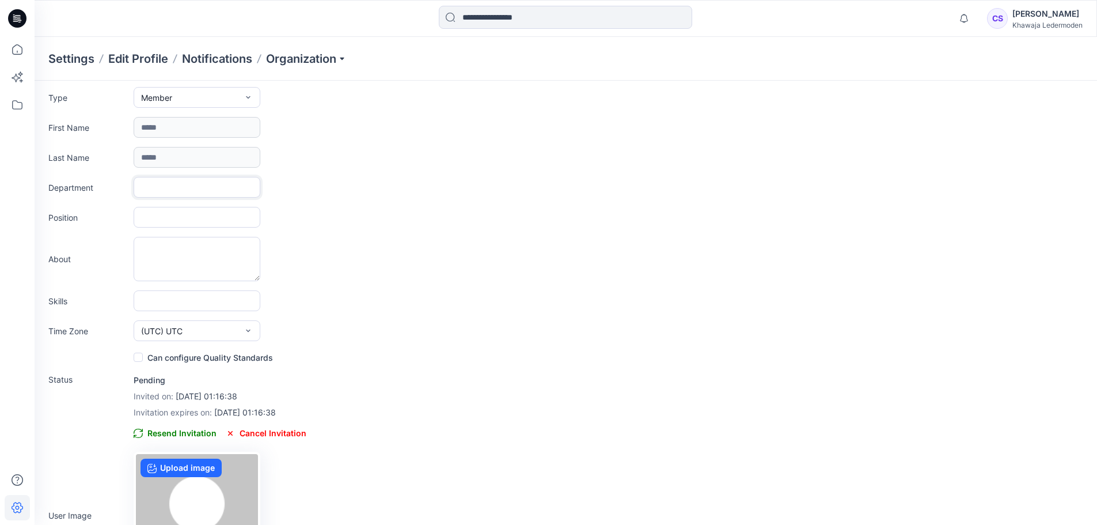
click at [145, 186] on input "text" at bounding box center [197, 187] width 127 height 21
click at [157, 219] on input "text" at bounding box center [197, 217] width 127 height 21
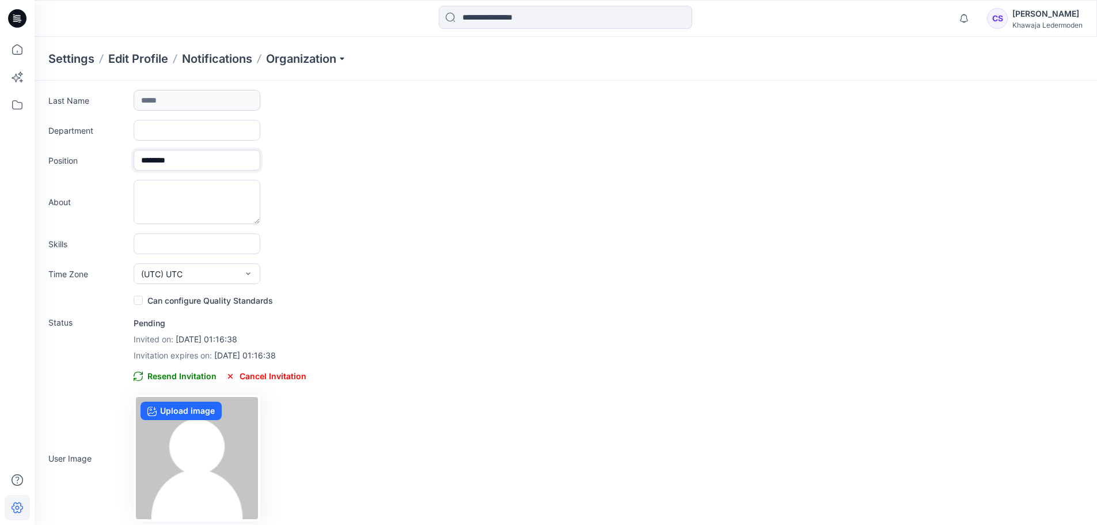
scroll to position [173, 0]
type input "********"
click at [142, 304] on label "Can configure Quality Standards" at bounding box center [203, 299] width 139 height 14
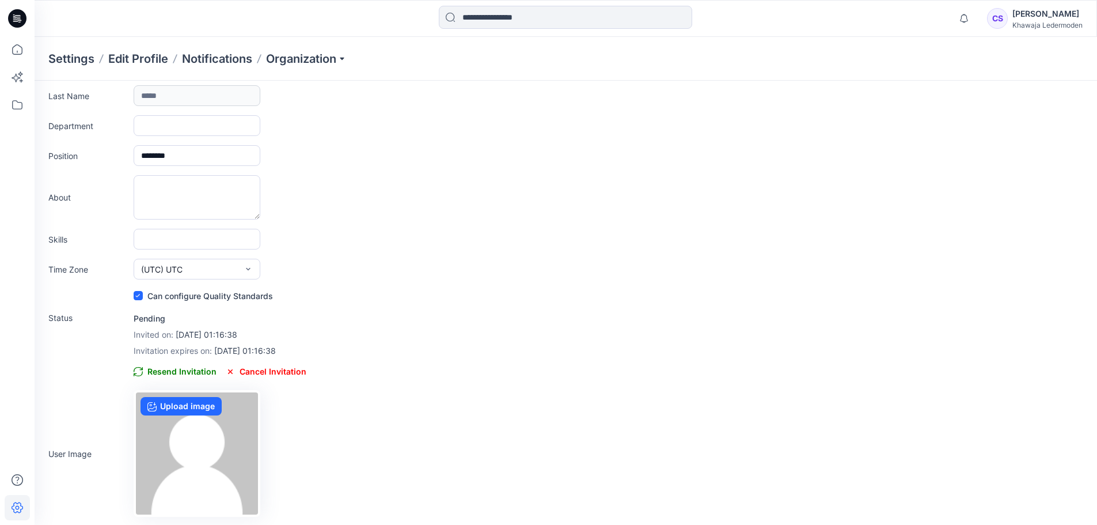
scroll to position [178, 0]
click at [178, 376] on span "Resend Invitation" at bounding box center [175, 370] width 83 height 14
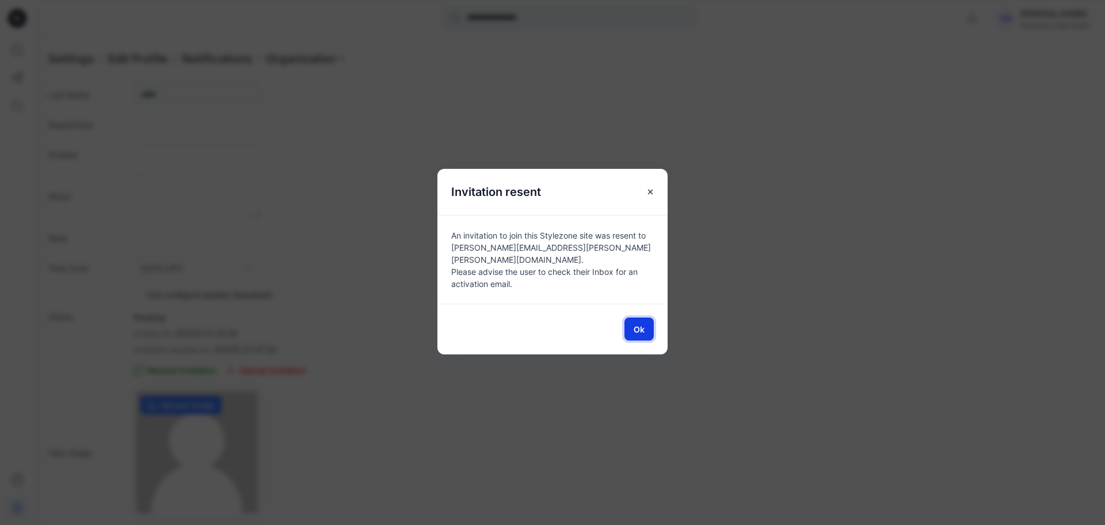
click at [646, 330] on button "Ok" at bounding box center [639, 328] width 29 height 23
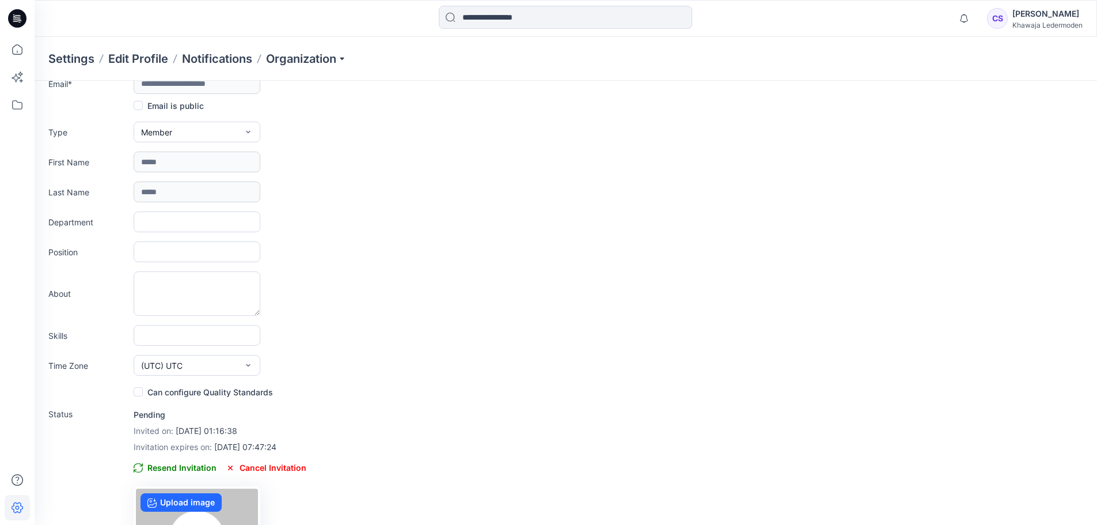
scroll to position [0, 0]
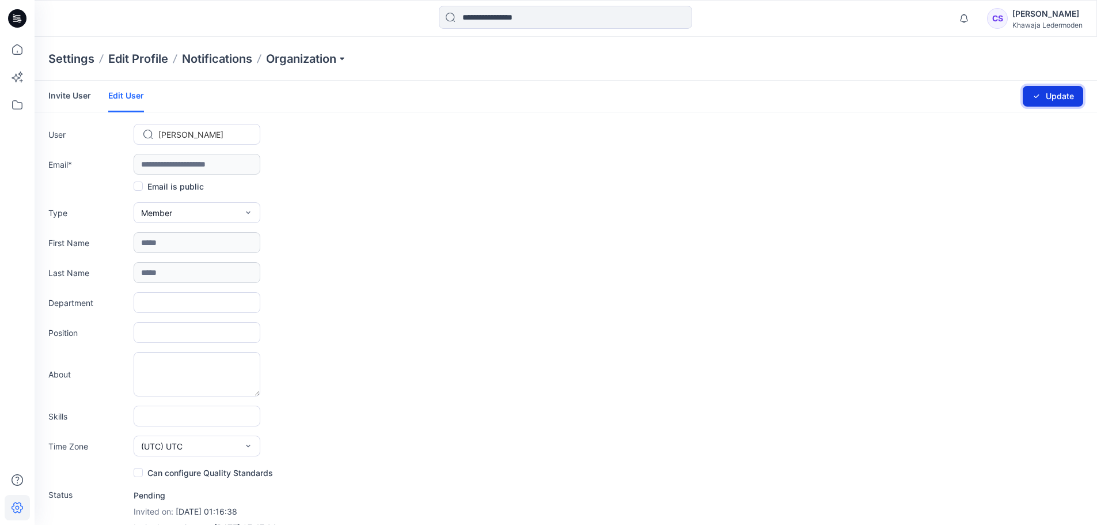
click at [1054, 104] on button "Update" at bounding box center [1053, 96] width 60 height 21
click at [73, 97] on link "Invite User" at bounding box center [69, 96] width 43 height 30
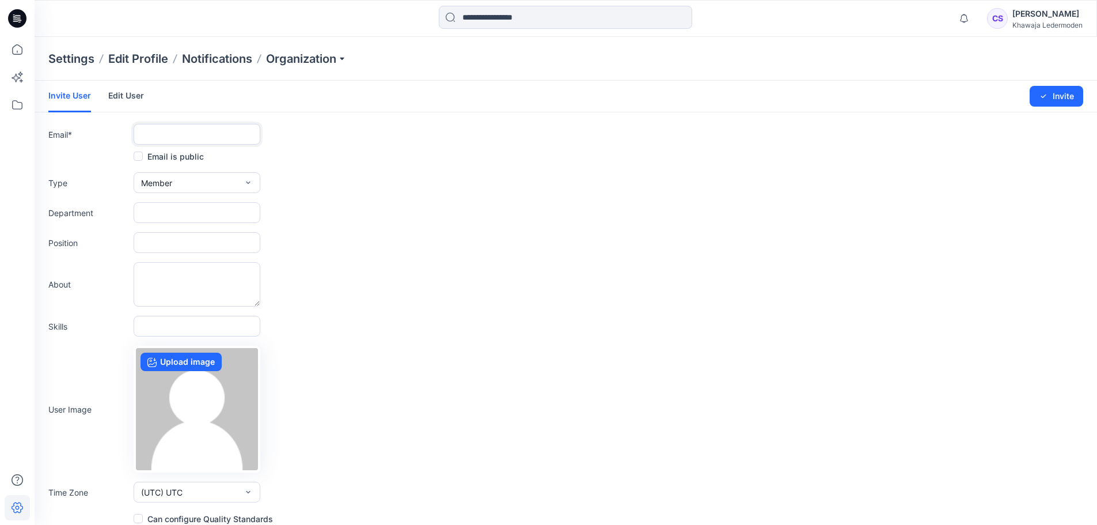
click at [184, 134] on input "text" at bounding box center [197, 134] width 127 height 21
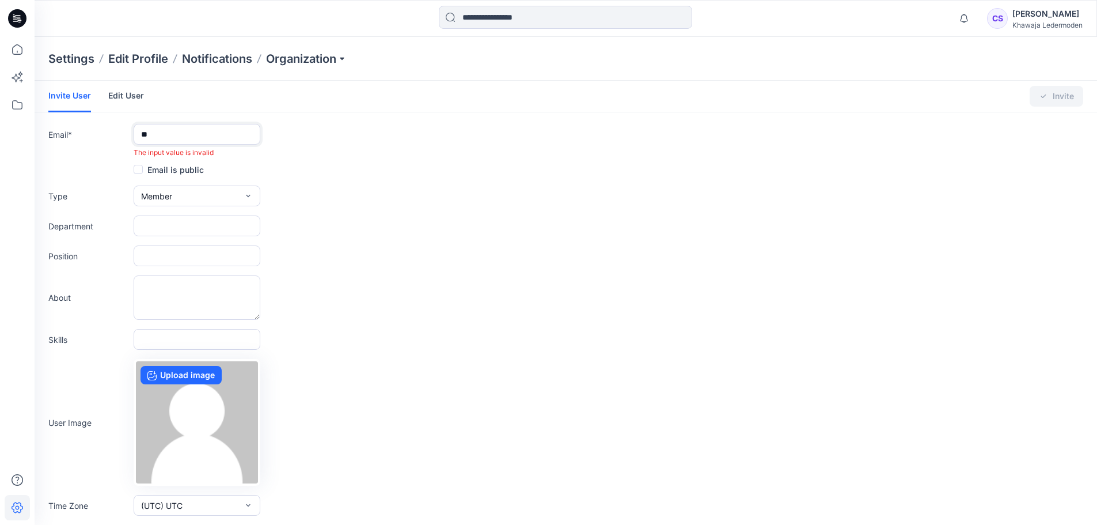
type input "*"
click at [120, 94] on link "Edit User" at bounding box center [126, 96] width 36 height 30
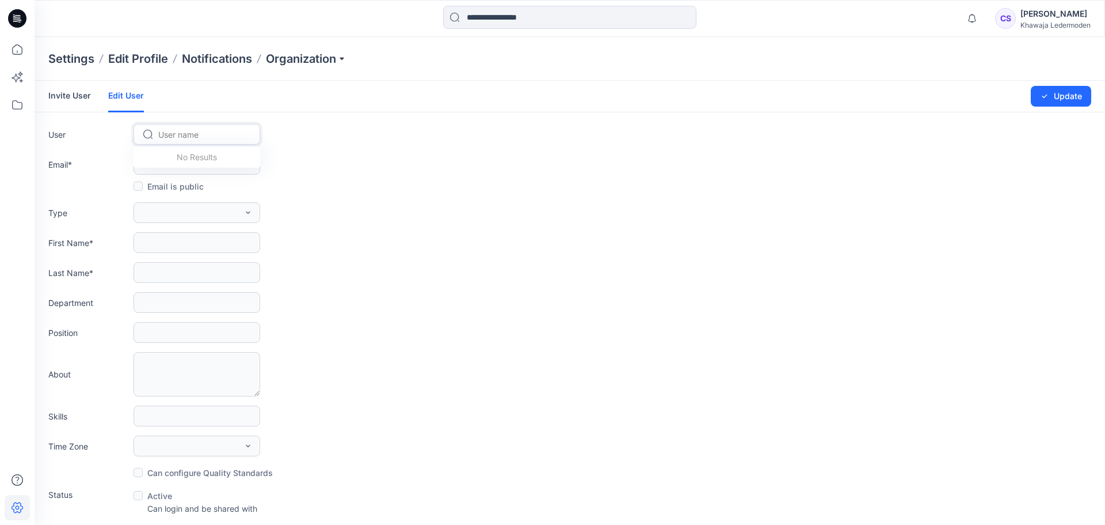
click at [211, 134] on div at bounding box center [203, 134] width 91 height 14
type input "*"
click at [71, 89] on link "Invite User" at bounding box center [69, 96] width 43 height 30
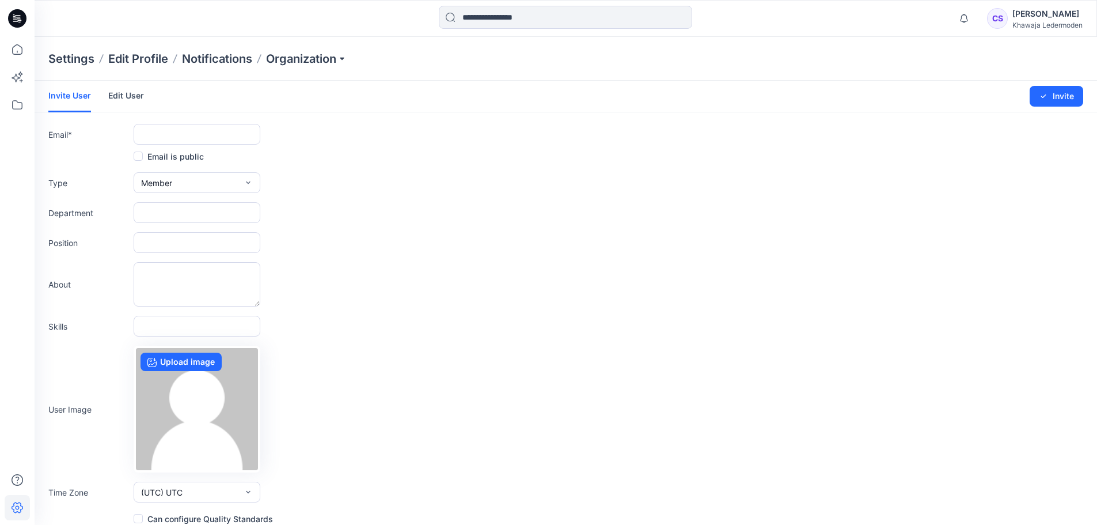
click at [1014, 20] on div "[PERSON_NAME]" at bounding box center [1047, 14] width 70 height 14
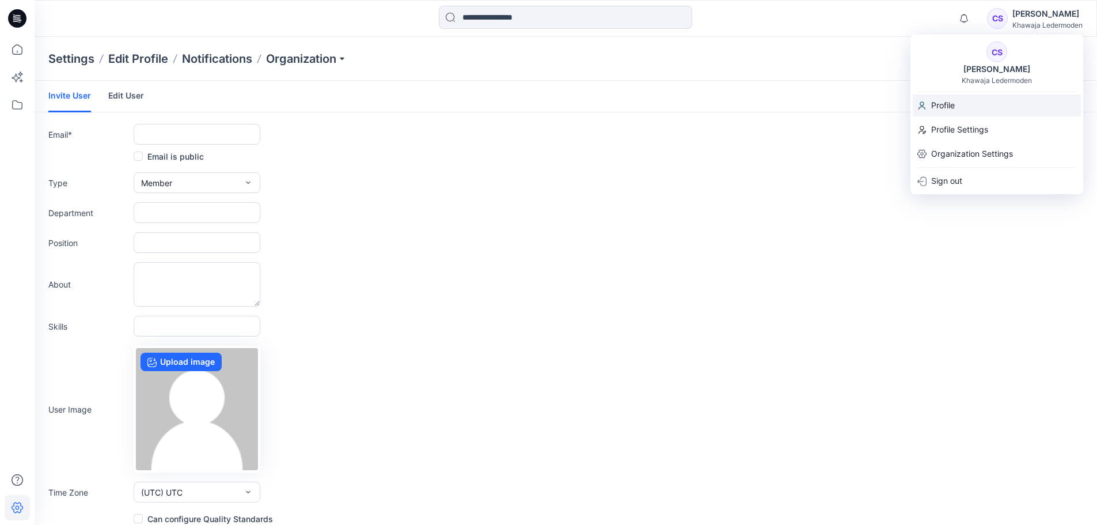
click at [943, 104] on p "Profile" at bounding box center [943, 105] width 24 height 22
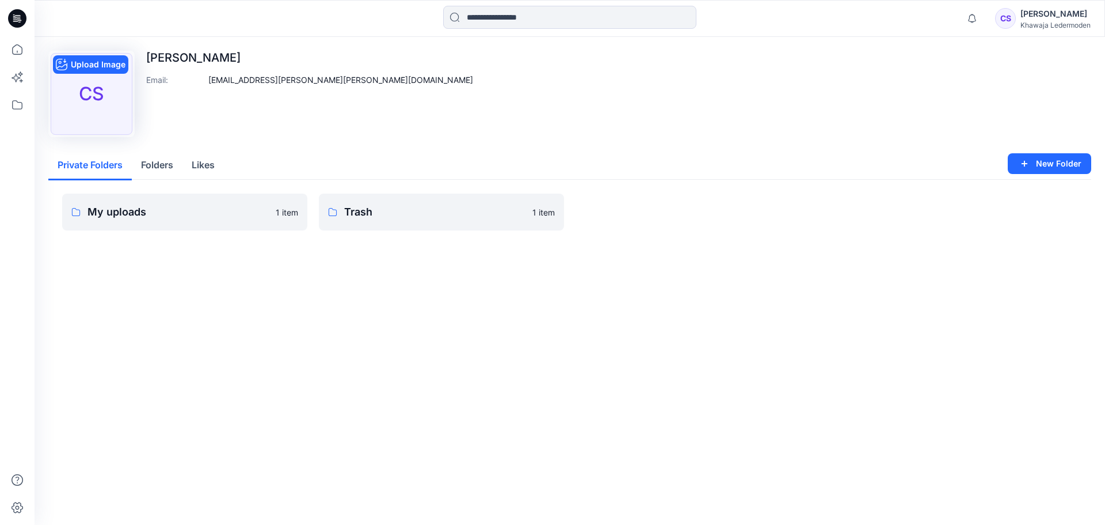
click at [108, 100] on div "CS" at bounding box center [92, 94] width 82 height 82
click at [108, 67] on button "Upload Image" at bounding box center [90, 64] width 75 height 18
click at [22, 48] on icon at bounding box center [17, 49] width 10 height 10
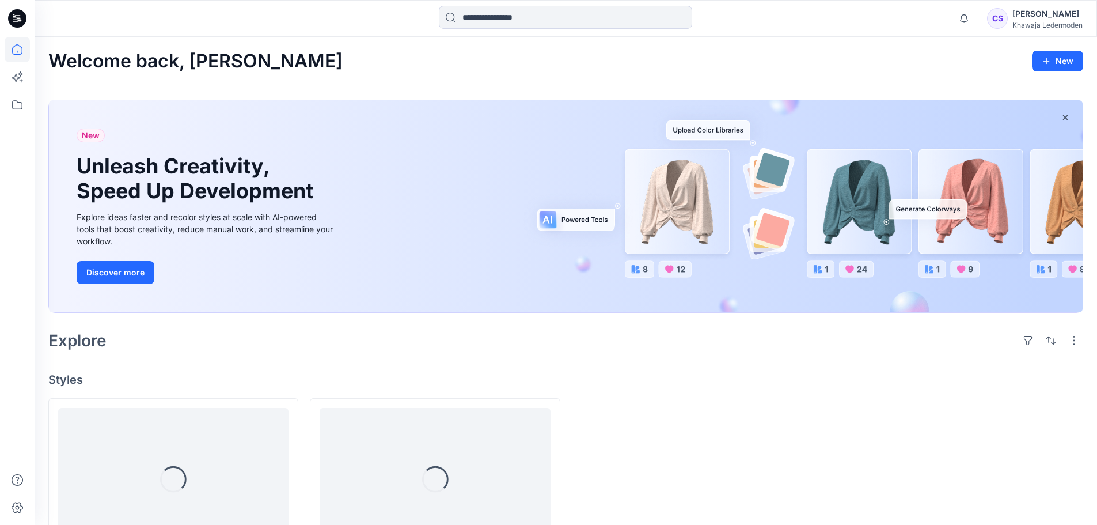
scroll to position [88, 0]
